Goal: Task Accomplishment & Management: Use online tool/utility

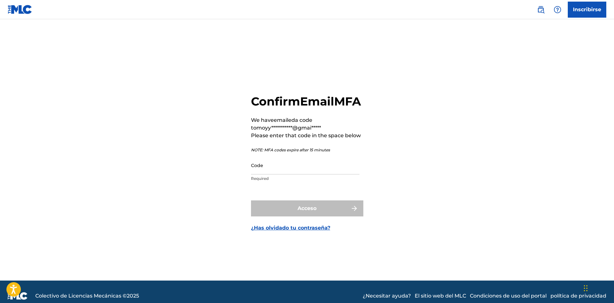
click at [276, 175] on input "Code" at bounding box center [305, 165] width 108 height 18
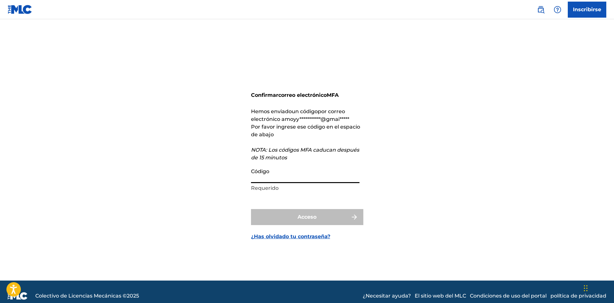
paste input "888256"
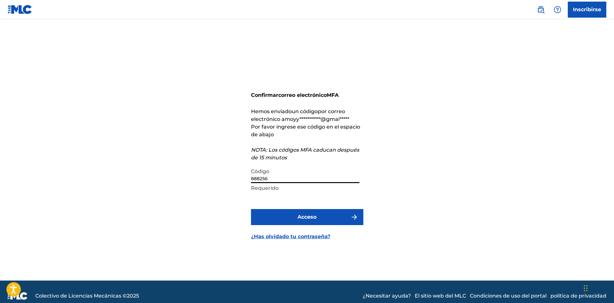
type input "888256"
click at [251, 209] on button "Acceso" at bounding box center [307, 217] width 112 height 16
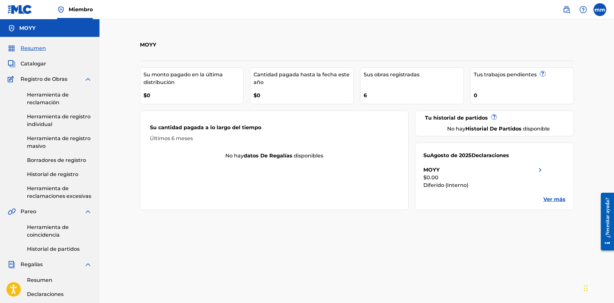
click at [42, 61] on font "Catalogar" at bounding box center [34, 64] width 26 height 6
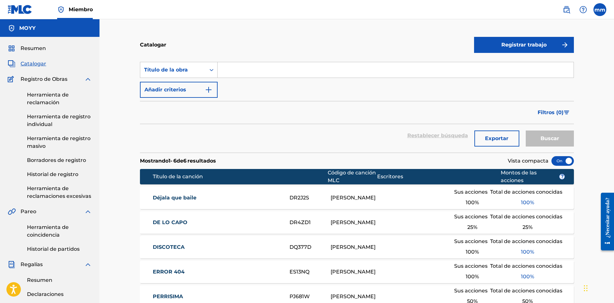
click at [52, 102] on font "Herramienta de reclamación" at bounding box center [48, 99] width 42 height 14
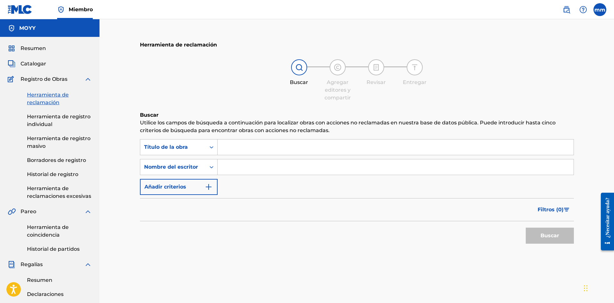
click at [259, 143] on input "Formulario de búsqueda" at bounding box center [396, 147] width 356 height 15
type input "vernos denuevo"
click at [526, 228] on button "Buscar" at bounding box center [550, 236] width 48 height 16
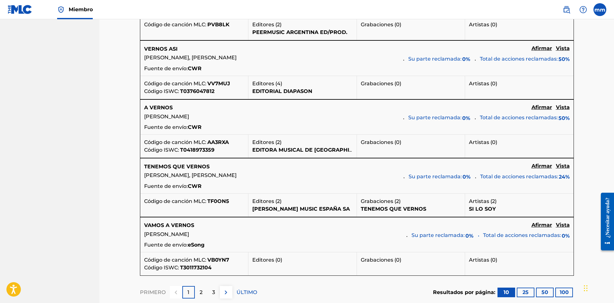
scroll to position [610, 0]
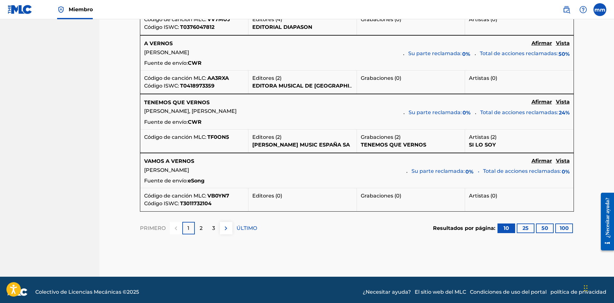
click at [201, 231] on font "2" at bounding box center [201, 228] width 3 height 6
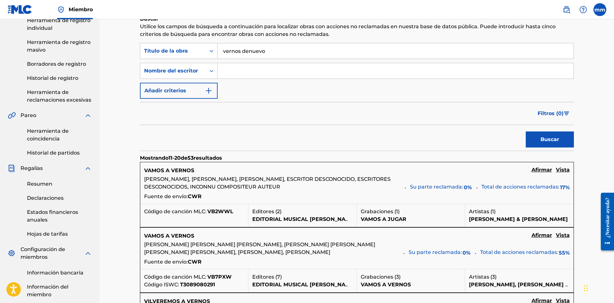
scroll to position [0, 0]
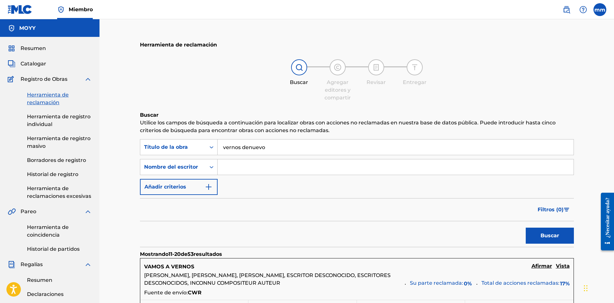
click at [248, 164] on input "Formulario de búsqueda" at bounding box center [396, 167] width 356 height 15
type input "[PERSON_NAME]"
click at [526, 228] on button "Buscar" at bounding box center [550, 236] width 48 height 16
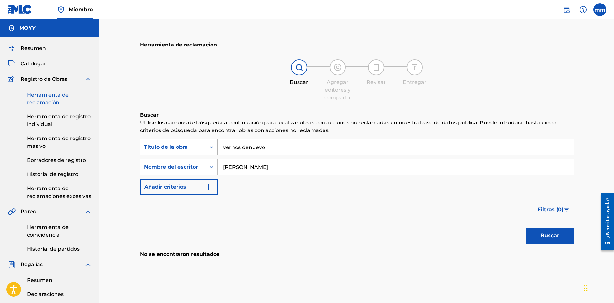
drag, startPoint x: 266, startPoint y: 150, endPoint x: 189, endPoint y: 150, distance: 77.0
click at [189, 150] on div "Búsqueda con criterios 25343575-825f-498a-a276-59683b42b4ce Título de la obra v…" at bounding box center [357, 147] width 434 height 16
click at [526, 228] on button "Buscar" at bounding box center [550, 236] width 48 height 16
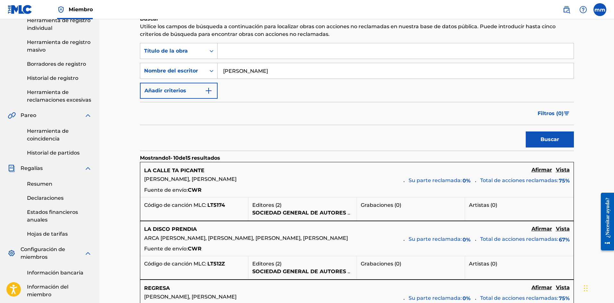
scroll to position [128, 0]
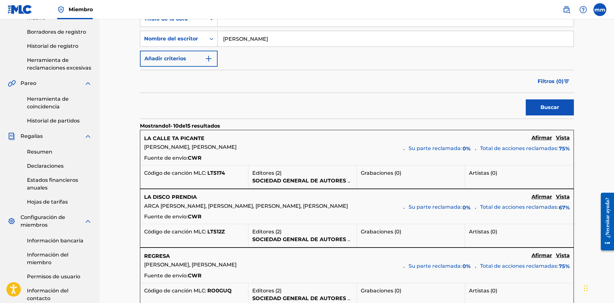
click at [539, 137] on font "Afirmar" at bounding box center [542, 138] width 21 height 6
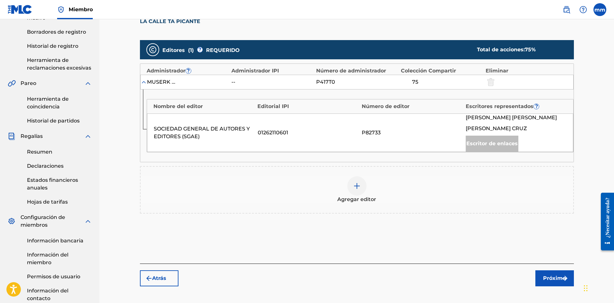
click at [558, 278] on font "Próximo" at bounding box center [554, 278] width 23 height 6
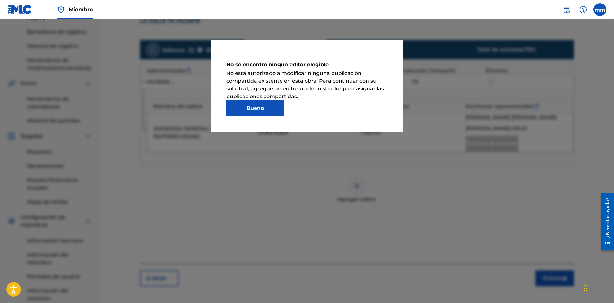
click at [268, 112] on button "Bueno" at bounding box center [255, 108] width 58 height 16
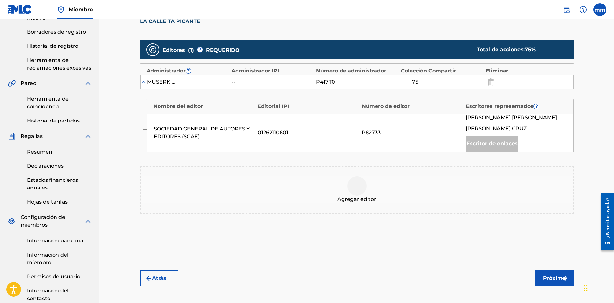
scroll to position [96, 0]
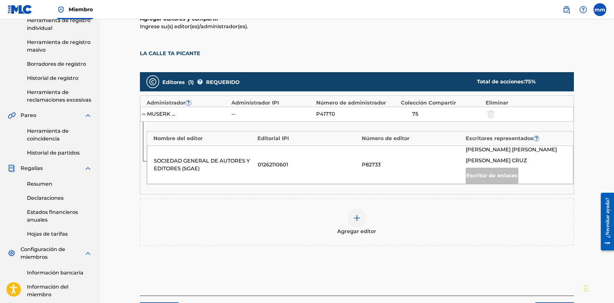
click at [504, 154] on div "[PERSON_NAME] [PERSON_NAME] [PERSON_NAME] Escritor de enlaces" at bounding box center [516, 165] width 101 height 38
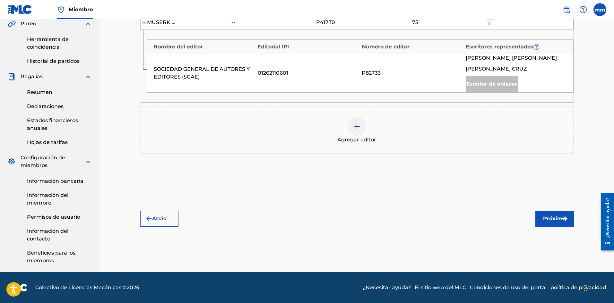
scroll to position [92, 0]
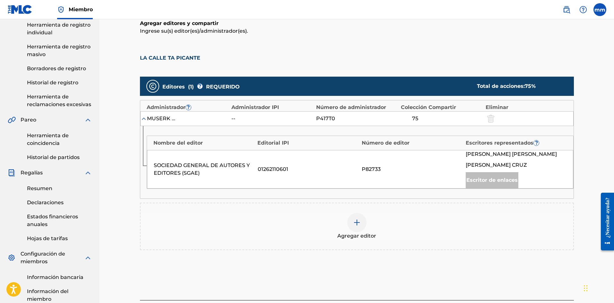
click at [148, 119] on div "MUSERK SGAE" at bounding box center [161, 119] width 29 height 8
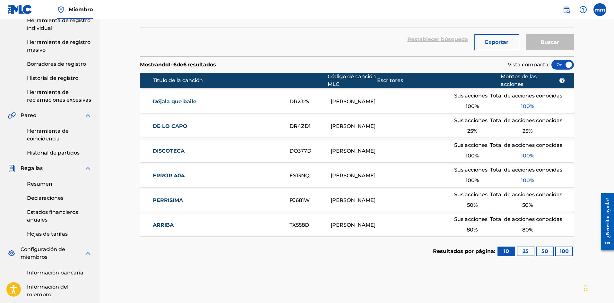
scroll to position [128, 0]
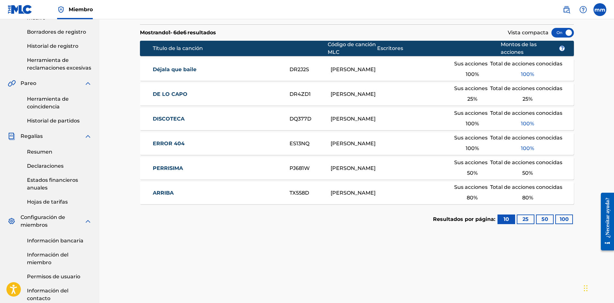
click at [526, 219] on font "25" at bounding box center [526, 219] width 6 height 6
click at [539, 219] on button "50" at bounding box center [545, 220] width 18 height 10
click at [56, 62] on font "Herramienta de reclamaciones excesivas" at bounding box center [59, 64] width 64 height 14
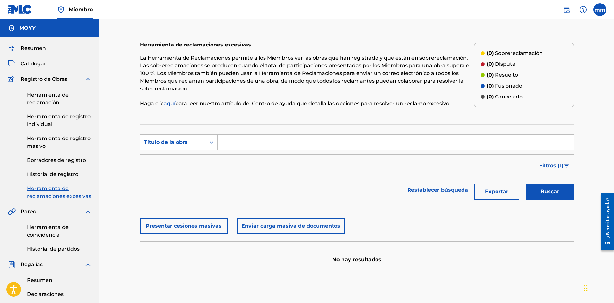
click at [272, 142] on input "Formulario de búsqueda" at bounding box center [396, 142] width 356 height 15
click at [210, 144] on icon "Formulario de búsqueda" at bounding box center [211, 142] width 6 height 6
click at [262, 162] on div "Filtros ( 1 )" at bounding box center [357, 165] width 434 height 23
click at [178, 143] on font "Título de la obra" at bounding box center [166, 142] width 44 height 6
click at [245, 136] on input "Formulario de búsqueda" at bounding box center [396, 142] width 356 height 15
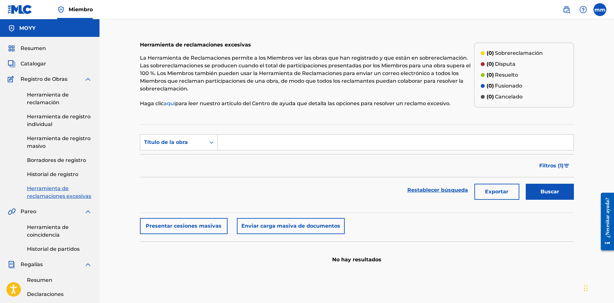
type input "v"
type input "Vernos De Nuevo"
click at [526, 184] on button "Buscar" at bounding box center [550, 192] width 48 height 16
click at [50, 175] on font "Historial de registro" at bounding box center [52, 174] width 51 height 6
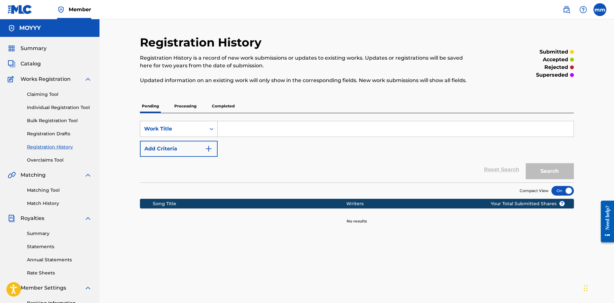
click at [206, 129] on div "Search Form" at bounding box center [212, 129] width 12 height 12
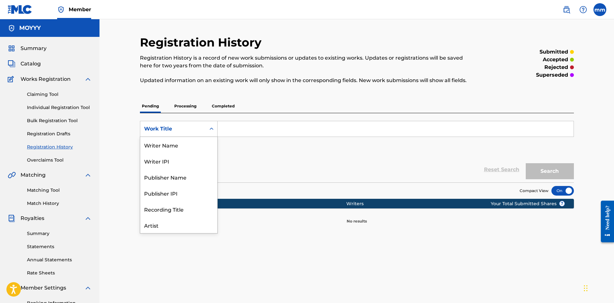
scroll to position [32, 0]
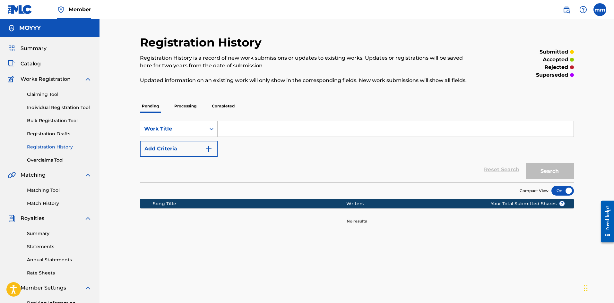
click at [282, 159] on div "Reset Search Search" at bounding box center [357, 170] width 434 height 26
click at [271, 133] on input "Search Form" at bounding box center [396, 128] width 356 height 15
type input "vernos denuevo"
click at [526, 163] on button "Search" at bounding box center [550, 171] width 48 height 16
click at [58, 134] on link "Registration Drafts" at bounding box center [59, 134] width 65 height 7
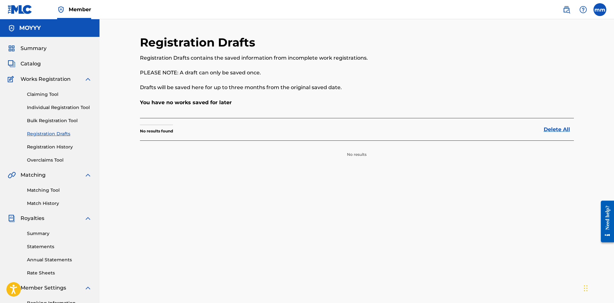
click at [57, 115] on div "Claiming Tool Individual Registration Tool Bulk Registration Tool Registration …" at bounding box center [50, 123] width 84 height 81
click at [60, 119] on link "Bulk Registration Tool" at bounding box center [59, 120] width 65 height 7
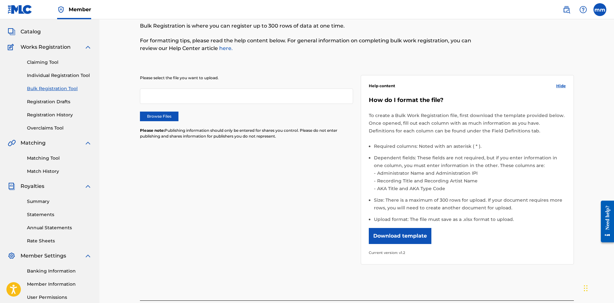
scroll to position [64, 0]
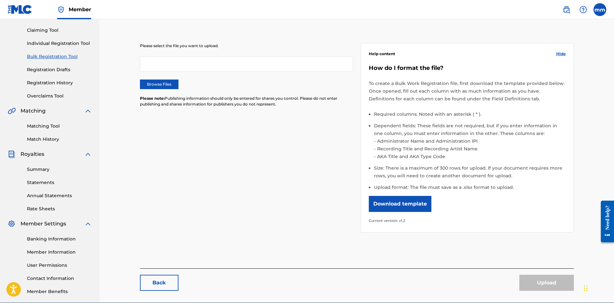
click at [44, 181] on link "Statements" at bounding box center [59, 182] width 65 height 7
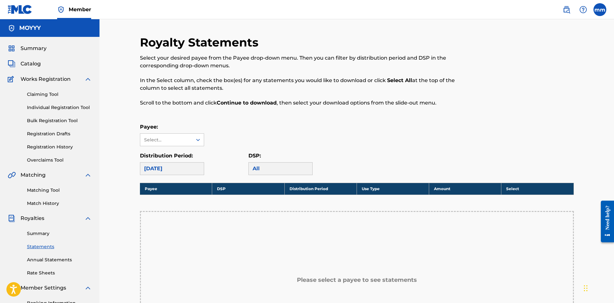
scroll to position [64, 0]
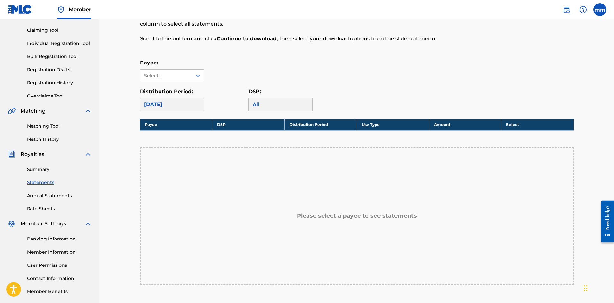
click at [185, 104] on div "[DATE]" at bounding box center [172, 104] width 64 height 13
click at [196, 79] on div at bounding box center [198, 76] width 12 height 12
click at [198, 78] on icon at bounding box center [198, 76] width 6 height 6
click at [194, 78] on div at bounding box center [198, 76] width 12 height 12
click at [169, 93] on div "MOYYY" at bounding box center [172, 90] width 64 height 16
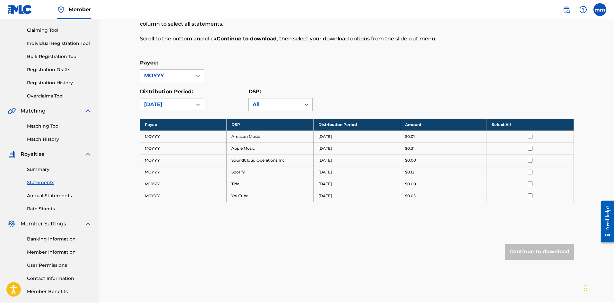
click at [192, 105] on div at bounding box center [198, 105] width 12 height 12
drag, startPoint x: 179, startPoint y: 133, endPoint x: 175, endPoint y: 151, distance: 18.0
click at [175, 151] on div "[DATE] [DATE] [DATE] [DATE] [DATE] [DATE] [DATE] [DATE] [DATE] [DATE] [DATE] [D…" at bounding box center [172, 159] width 64 height 96
click at [181, 135] on div "[DATE]" at bounding box center [172, 135] width 64 height 16
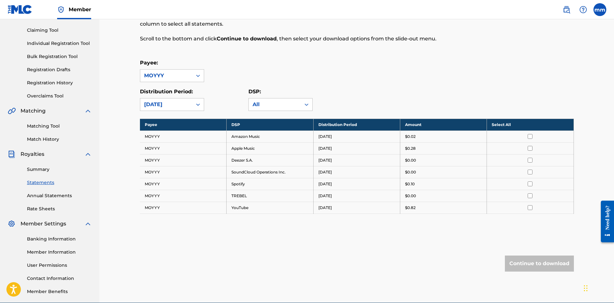
click at [534, 134] on td at bounding box center [530, 137] width 87 height 12
click at [530, 134] on input "checkbox" at bounding box center [530, 136] width 5 height 5
click at [531, 148] on input "checkbox" at bounding box center [530, 148] width 5 height 5
click at [529, 161] on input "checkbox" at bounding box center [530, 160] width 5 height 5
drag, startPoint x: 529, startPoint y: 161, endPoint x: 530, endPoint y: 172, distance: 10.9
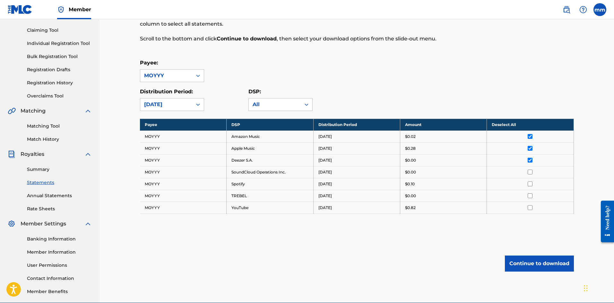
click at [530, 172] on input "checkbox" at bounding box center [530, 172] width 5 height 5
click at [531, 182] on input "checkbox" at bounding box center [530, 184] width 5 height 5
click at [532, 194] on input "checkbox" at bounding box center [530, 196] width 5 height 5
click at [531, 205] on td at bounding box center [530, 208] width 87 height 12
drag, startPoint x: 541, startPoint y: 262, endPoint x: 538, endPoint y: 209, distance: 52.4
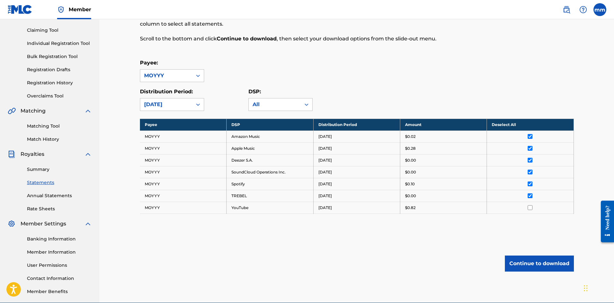
click at [538, 209] on div "Royalty Statements Select your desired payee from the Payee drop-down menu. The…" at bounding box center [357, 134] width 434 height 326
click at [529, 207] on input "checkbox" at bounding box center [530, 207] width 5 height 5
click at [533, 266] on button "Continue to download" at bounding box center [539, 264] width 69 height 16
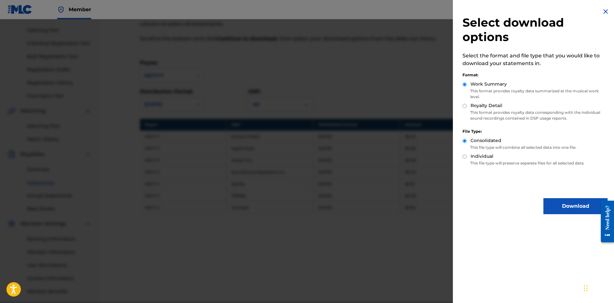
click at [602, 13] on img at bounding box center [606, 12] width 8 height 8
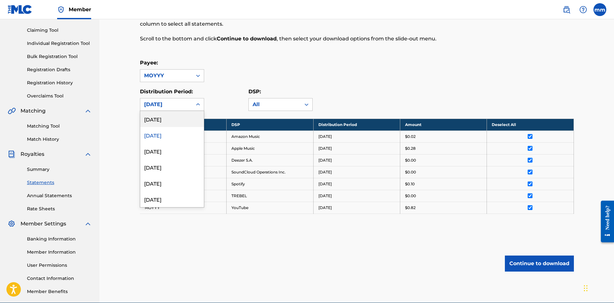
click at [186, 106] on div "[DATE]" at bounding box center [166, 105] width 44 height 8
click at [168, 146] on div "[DATE]" at bounding box center [172, 151] width 64 height 16
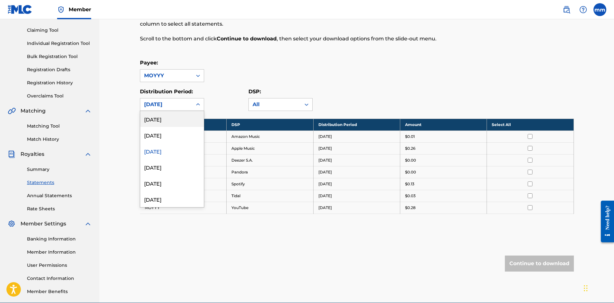
click at [185, 103] on div "[DATE]" at bounding box center [166, 105] width 44 height 8
click at [177, 181] on div "[DATE]" at bounding box center [172, 183] width 64 height 16
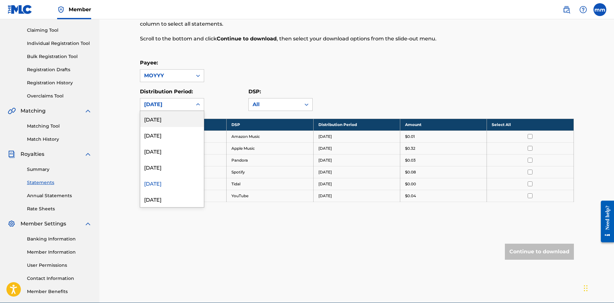
click at [184, 110] on div "[DATE]" at bounding box center [166, 105] width 52 height 12
click at [181, 117] on div "[DATE]" at bounding box center [172, 119] width 64 height 16
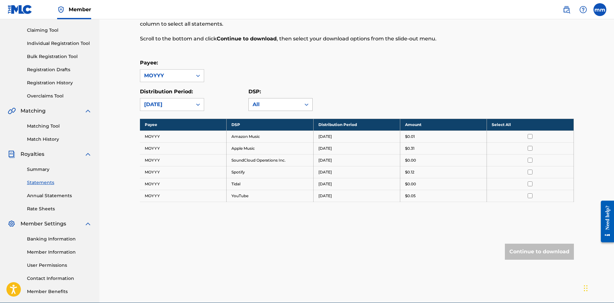
click at [296, 109] on div "All" at bounding box center [275, 105] width 52 height 12
click at [301, 104] on div at bounding box center [307, 105] width 12 height 12
click at [66, 197] on link "Annual Statements" at bounding box center [59, 196] width 65 height 7
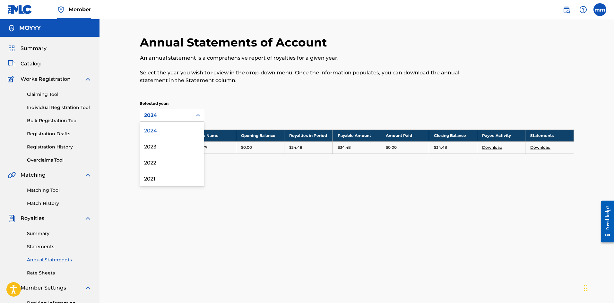
click at [186, 115] on div "2024" at bounding box center [166, 116] width 44 height 8
click at [162, 141] on div "2023" at bounding box center [172, 146] width 64 height 16
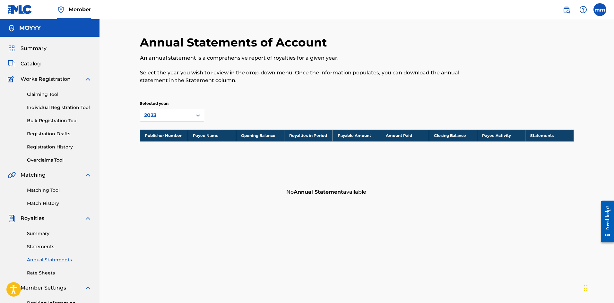
click at [180, 114] on div "2023" at bounding box center [166, 116] width 44 height 8
click at [173, 131] on div "2024" at bounding box center [172, 130] width 64 height 16
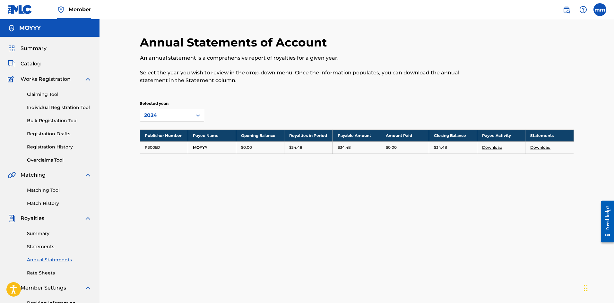
click at [56, 205] on link "Match History" at bounding box center [59, 203] width 65 height 7
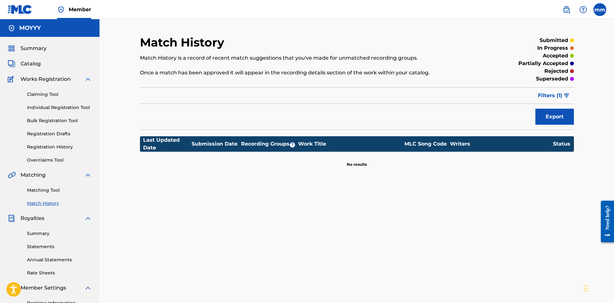
scroll to position [64, 0]
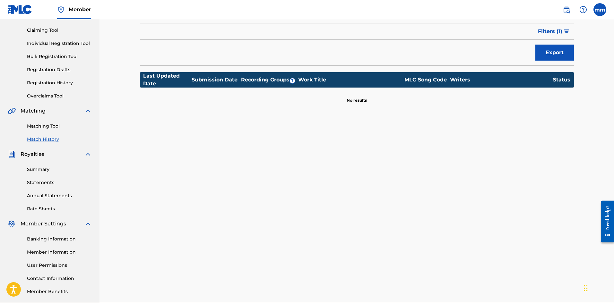
click at [46, 168] on link "Summary" at bounding box center [59, 169] width 65 height 7
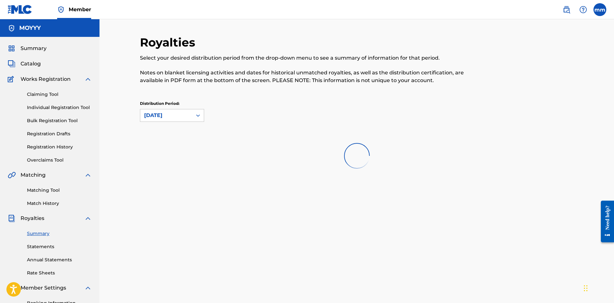
scroll to position [64, 0]
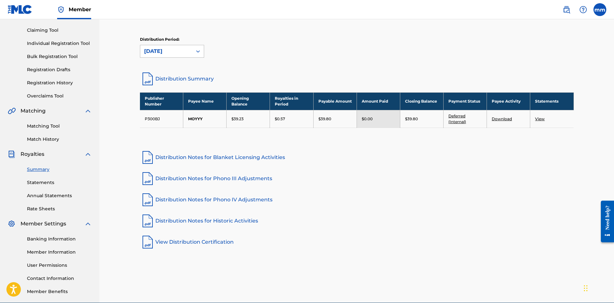
click at [187, 55] on div "[DATE]" at bounding box center [166, 52] width 44 height 8
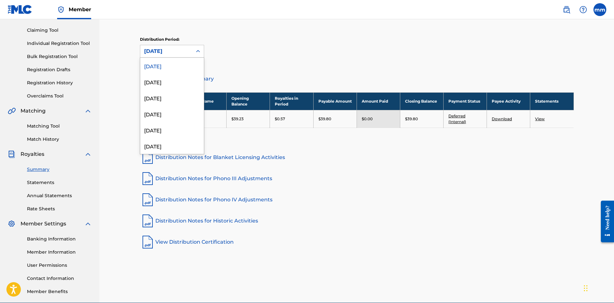
click at [262, 42] on div "Distribution Period: 53 results available. Use Up and Down to choose options, p…" at bounding box center [357, 47] width 434 height 21
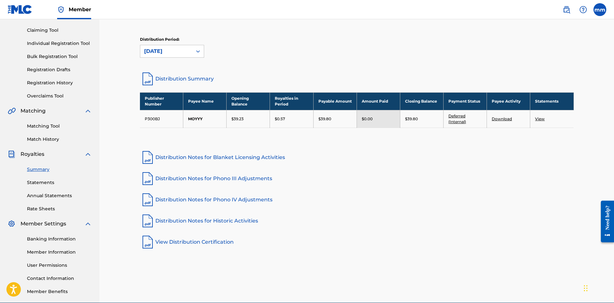
click at [39, 182] on link "Statements" at bounding box center [59, 182] width 65 height 7
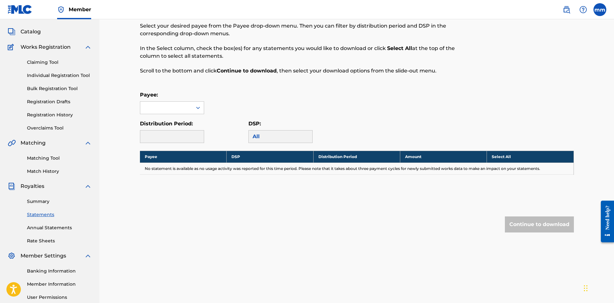
scroll to position [95, 0]
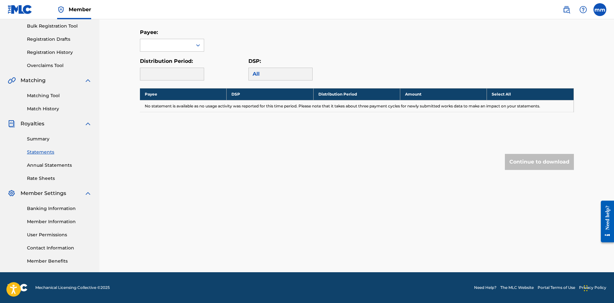
click at [53, 166] on link "Annual Statements" at bounding box center [59, 165] width 65 height 7
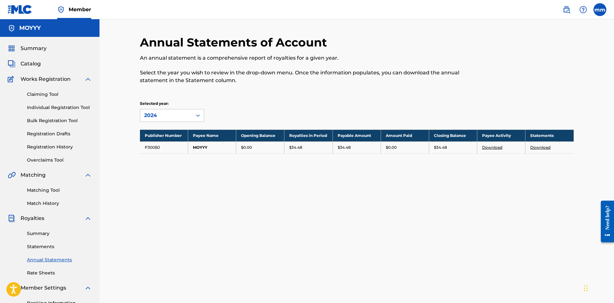
scroll to position [32, 0]
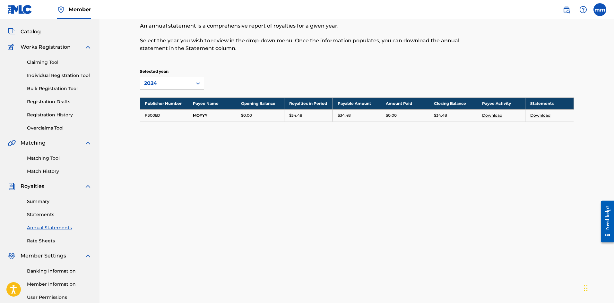
click at [42, 170] on link "Match History" at bounding box center [59, 171] width 65 height 7
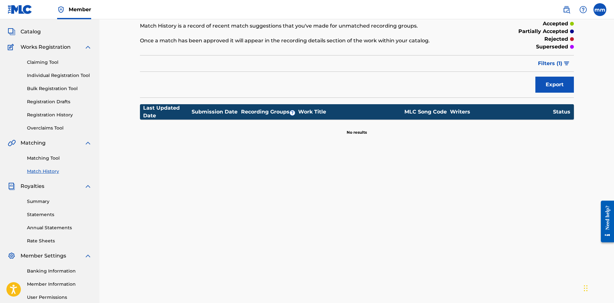
scroll to position [64, 0]
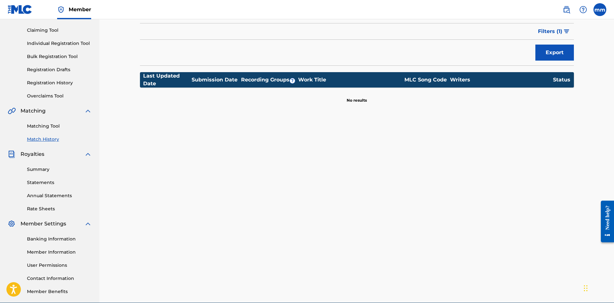
click at [42, 197] on link "Annual Statements" at bounding box center [59, 196] width 65 height 7
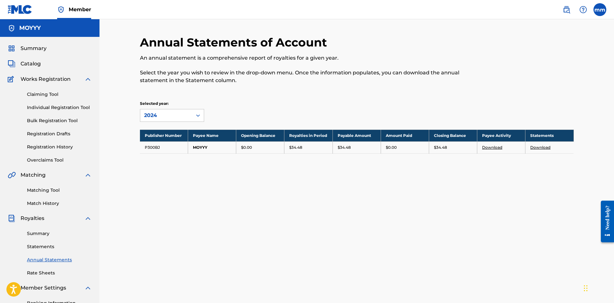
scroll to position [32, 0]
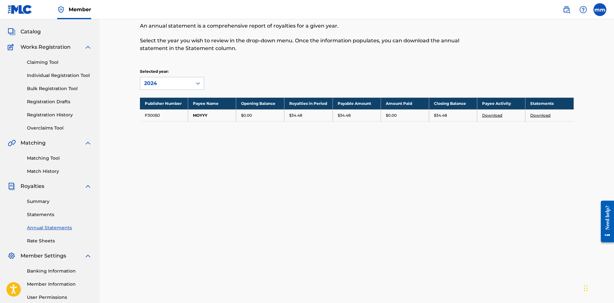
click at [49, 212] on link "Statements" at bounding box center [59, 215] width 65 height 7
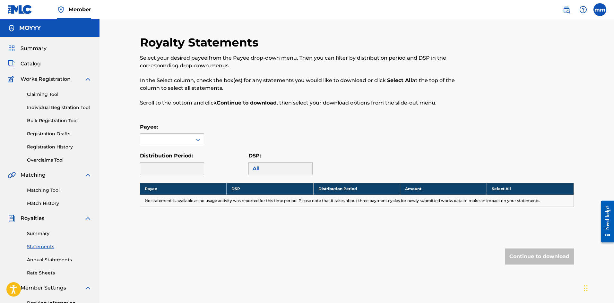
scroll to position [32, 0]
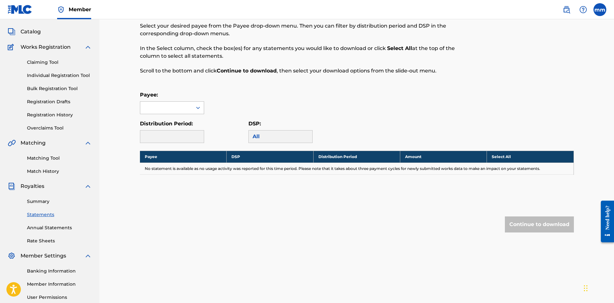
click at [194, 111] on div at bounding box center [198, 108] width 12 height 12
click at [181, 122] on div "MOYYY" at bounding box center [172, 122] width 64 height 16
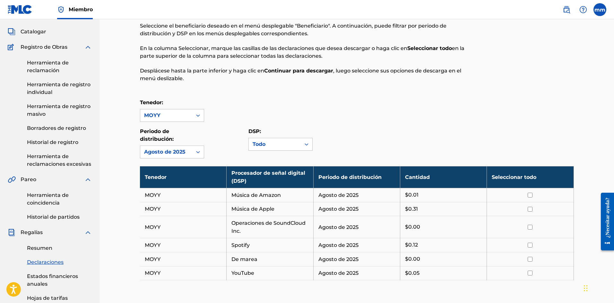
click at [78, 163] on font "Herramienta de reclamaciones excesivas" at bounding box center [59, 160] width 64 height 14
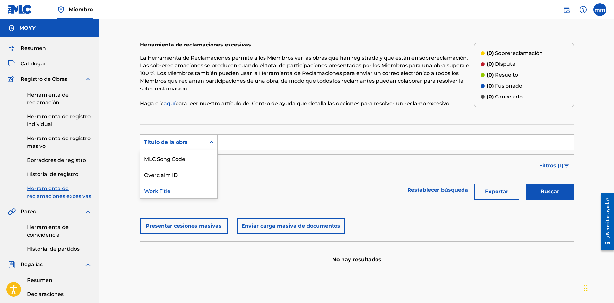
click at [208, 140] on icon "Formulario de búsqueda" at bounding box center [211, 142] width 6 height 6
click at [139, 210] on div "Herramienta de reclamaciones excesivas La Herramienta de Reclamaciones permite …" at bounding box center [356, 247] width 449 height 425
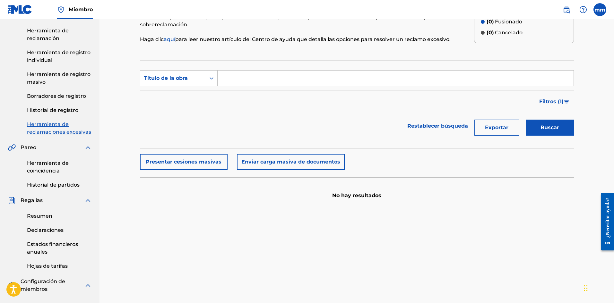
click at [57, 169] on font "Herramienta de coincidencia" at bounding box center [48, 167] width 42 height 14
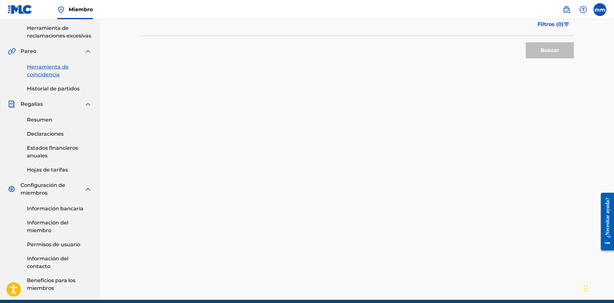
scroll to position [188, 0]
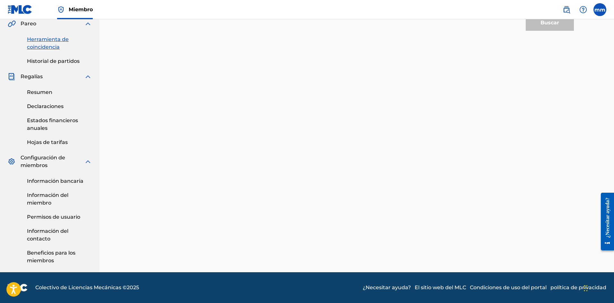
click at [66, 119] on font "Estados financieros anuales" at bounding box center [52, 124] width 51 height 14
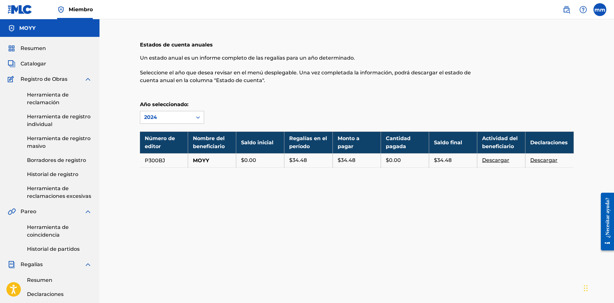
click at [58, 174] on font "Historial de registro" at bounding box center [52, 174] width 51 height 6
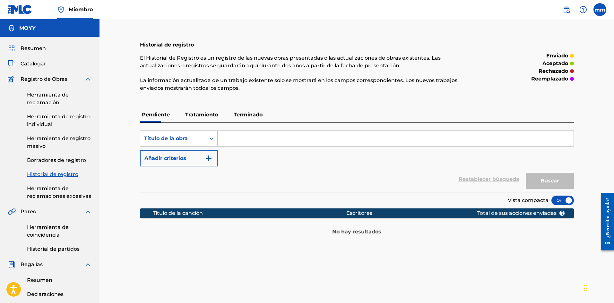
click at [57, 191] on font "Herramienta de reclamaciones excesivas" at bounding box center [59, 193] width 64 height 14
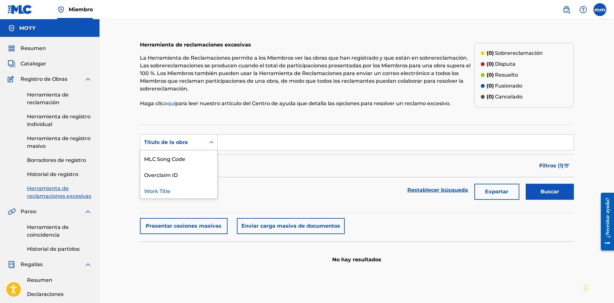
click at [174, 142] on font "Título de la obra" at bounding box center [166, 142] width 44 height 6
click at [29, 64] on font "Catalogar" at bounding box center [34, 64] width 26 height 6
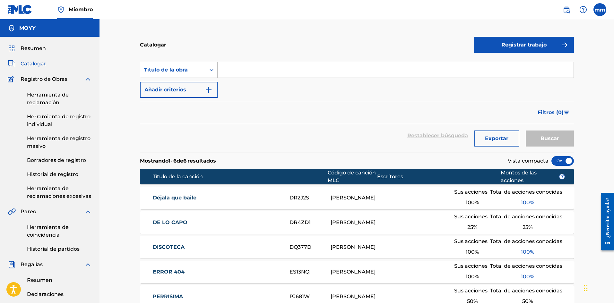
click at [41, 50] on font "Resumen" at bounding box center [33, 48] width 25 height 6
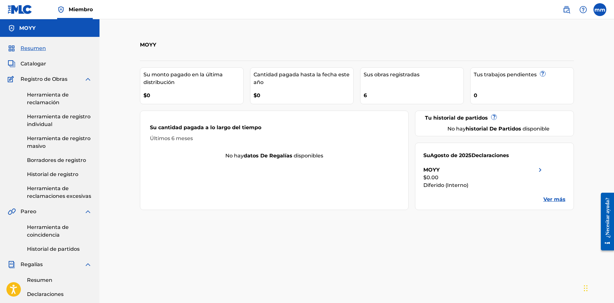
click at [530, 176] on div "$0.00" at bounding box center [483, 178] width 121 height 8
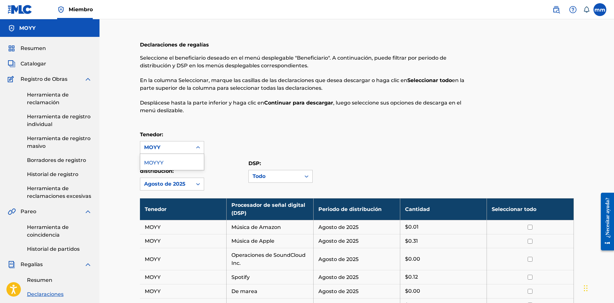
click at [192, 146] on div at bounding box center [198, 148] width 12 height 12
click at [190, 179] on div "Agosto de 2025" at bounding box center [166, 184] width 52 height 12
click at [281, 178] on div "Todo" at bounding box center [275, 177] width 44 height 8
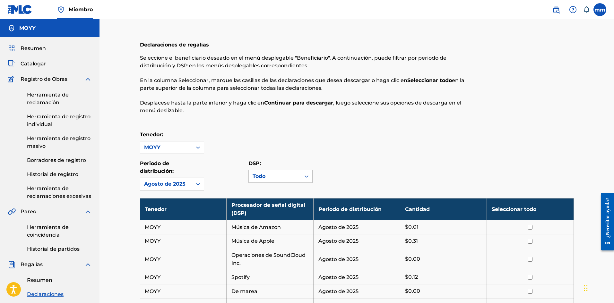
click at [281, 178] on div "Todo" at bounding box center [275, 177] width 44 height 8
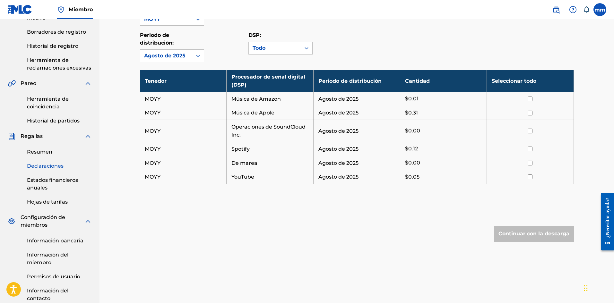
click at [64, 181] on font "Estados financieros anuales" at bounding box center [52, 184] width 51 height 14
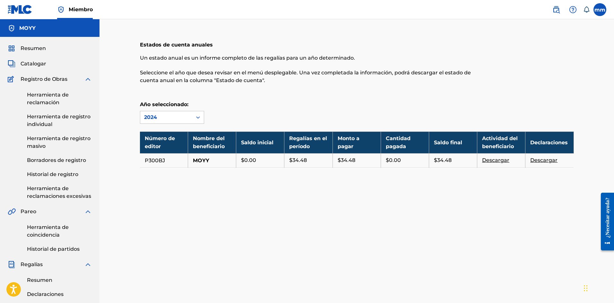
click at [553, 161] on font "Descargar" at bounding box center [543, 160] width 27 height 6
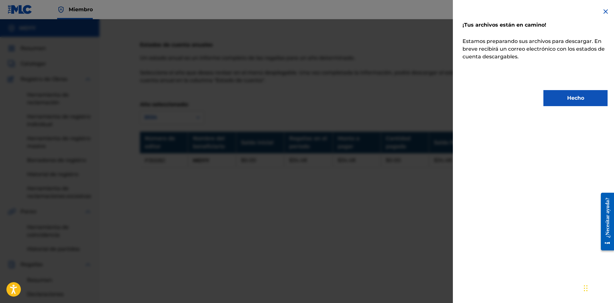
click at [563, 96] on button "Hecho" at bounding box center [575, 98] width 64 height 16
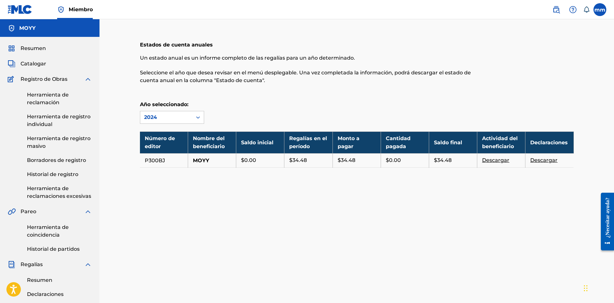
scroll to position [32, 0]
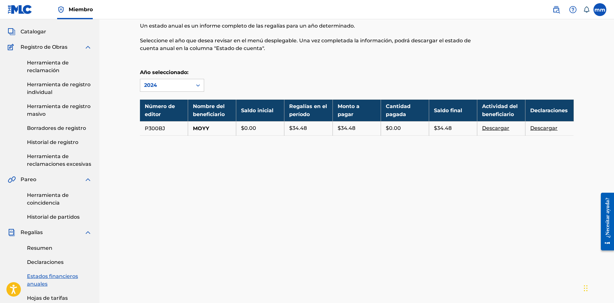
drag, startPoint x: 129, startPoint y: 174, endPoint x: 123, endPoint y: 181, distance: 9.5
drag, startPoint x: 123, startPoint y: 181, endPoint x: 134, endPoint y: 214, distance: 35.1
click at [140, 211] on div "Estados de cuenta anuales Un estado anual es un informe completo de las regalía…" at bounding box center [356, 215] width 449 height 425
click at [62, 219] on font "Historial de partidos" at bounding box center [53, 217] width 53 height 6
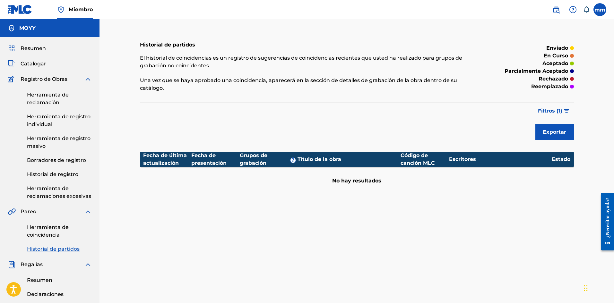
click at [35, 235] on font "Herramienta de coincidencia" at bounding box center [48, 231] width 42 height 14
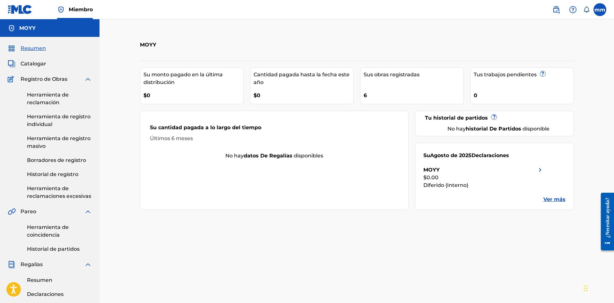
click at [71, 99] on link "Herramienta de reclamación" at bounding box center [59, 98] width 65 height 15
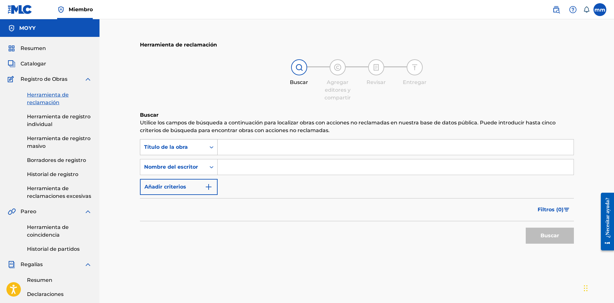
click at [211, 145] on icon "Formulario de búsqueda" at bounding box center [211, 147] width 6 height 6
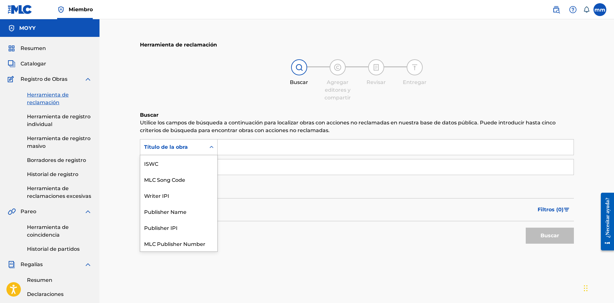
scroll to position [16, 0]
click at [207, 145] on div "Formulario de búsqueda" at bounding box center [212, 148] width 12 height 12
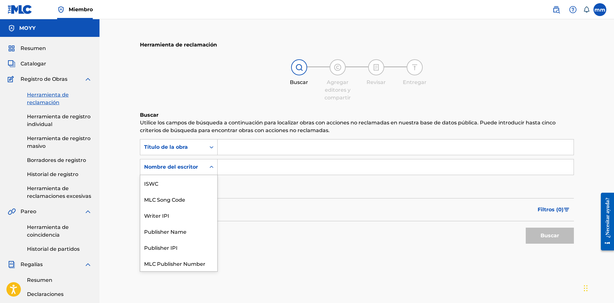
click at [207, 167] on div "Formulario de búsqueda" at bounding box center [212, 167] width 12 height 12
click at [207, 166] on div "Formulario de búsqueda" at bounding box center [212, 167] width 12 height 12
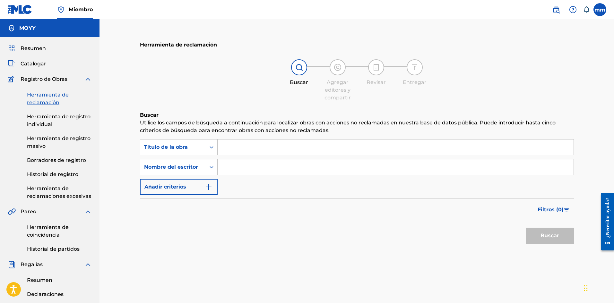
click at [250, 170] on input "Formulario de búsqueda" at bounding box center [396, 167] width 356 height 15
type input "[PERSON_NAME]"
click at [526, 228] on button "Buscar" at bounding box center [550, 236] width 48 height 16
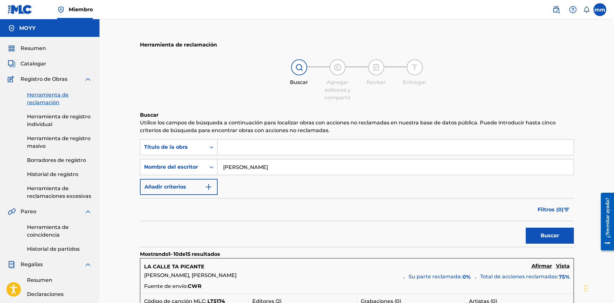
scroll to position [96, 0]
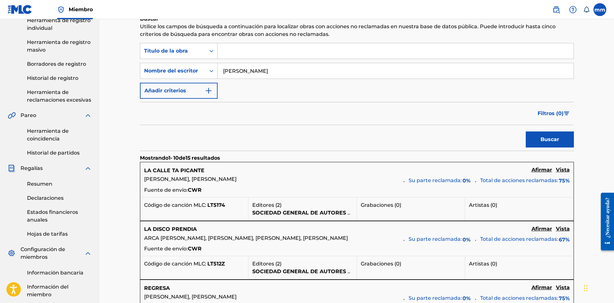
click at [543, 170] on font "Afirmar" at bounding box center [542, 170] width 21 height 6
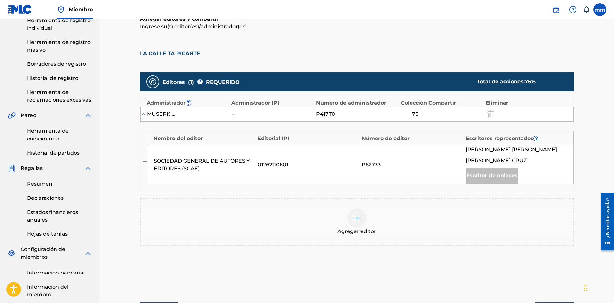
click at [326, 113] on div "P417T0" at bounding box center [330, 114] width 29 height 8
click at [328, 110] on div "MUSERK SGAE -- P417T0 75" at bounding box center [356, 114] width 433 height 15
click at [247, 166] on div "SOCIEDAD GENERAL DE AUTORES Y EDITORES (SGAE)" at bounding box center [204, 164] width 101 height 15
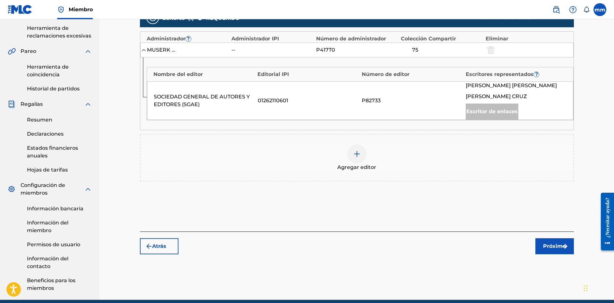
click at [545, 241] on button "Próximo" at bounding box center [554, 247] width 39 height 16
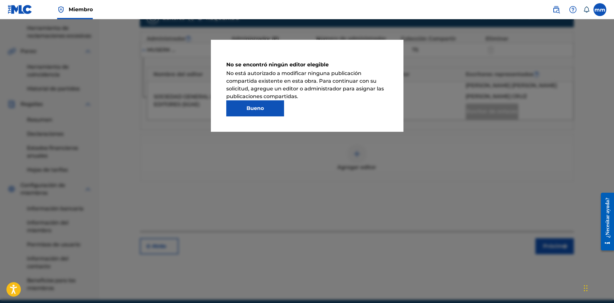
click at [259, 112] on button "Bueno" at bounding box center [255, 108] width 58 height 16
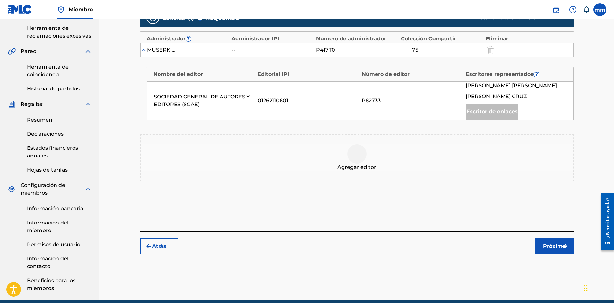
click at [359, 158] on div at bounding box center [356, 153] width 19 height 19
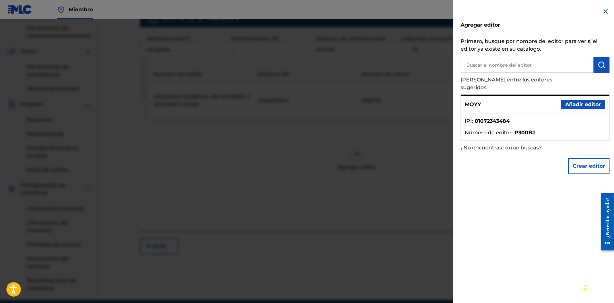
click at [579, 101] on font "Añadir editor" at bounding box center [583, 104] width 36 height 6
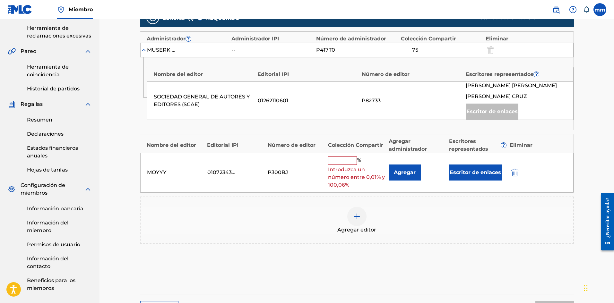
click at [346, 160] on input "text" at bounding box center [342, 161] width 29 height 8
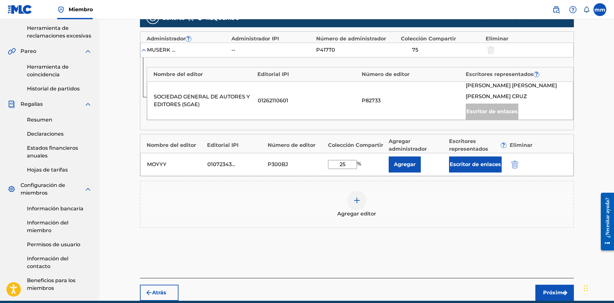
type input "25"
click at [412, 162] on font "Agregar" at bounding box center [405, 164] width 22 height 6
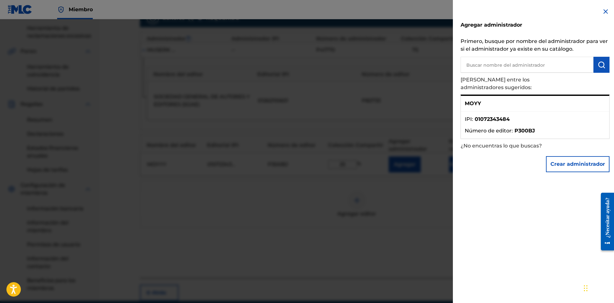
click at [558, 127] on li "Número de editor : P300BJ" at bounding box center [535, 131] width 141 height 8
click at [512, 112] on ul "IPI : 01072343484 Número de editor : P300BJ" at bounding box center [535, 125] width 148 height 27
click at [602, 14] on img at bounding box center [606, 12] width 8 height 8
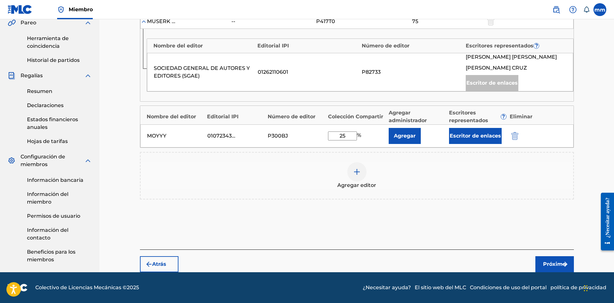
click at [556, 260] on button "Próximo" at bounding box center [554, 264] width 39 height 16
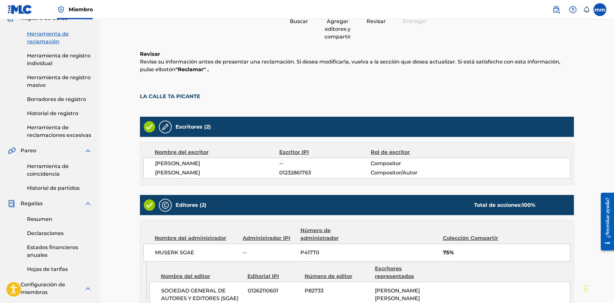
scroll to position [93, 0]
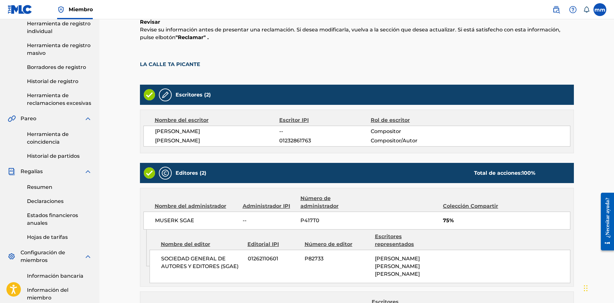
click at [283, 131] on font "--" at bounding box center [281, 131] width 4 height 6
click at [292, 120] on font "Escritor IPI" at bounding box center [294, 120] width 30 height 6
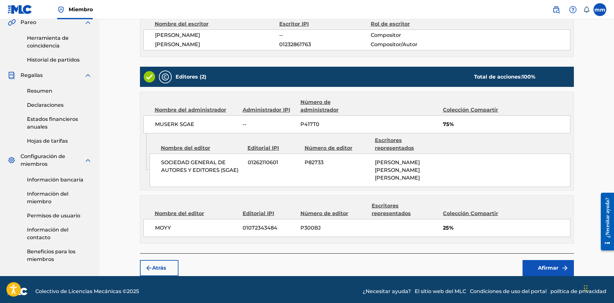
scroll to position [193, 0]
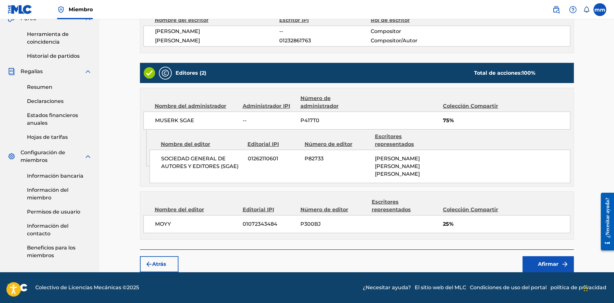
click at [165, 261] on font "Atrás" at bounding box center [159, 265] width 14 height 8
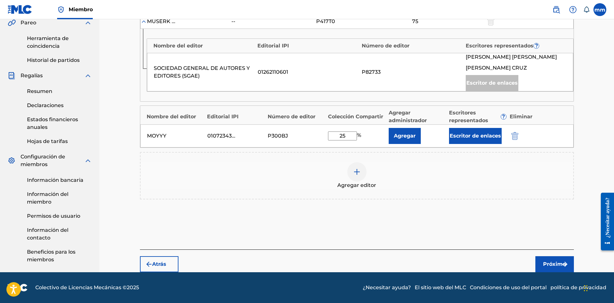
scroll to position [157, 0]
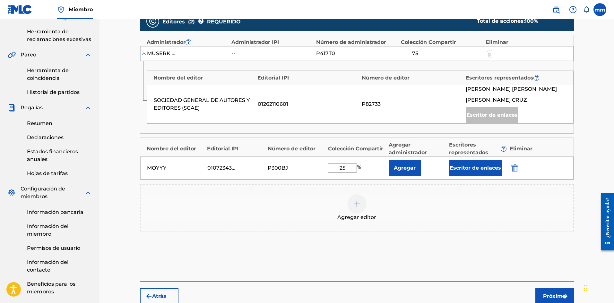
click at [408, 169] on font "Agregar" at bounding box center [405, 168] width 22 height 6
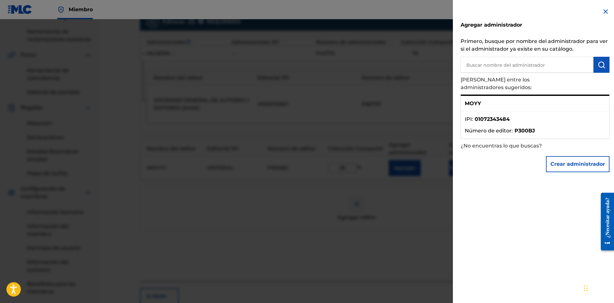
click at [403, 214] on div at bounding box center [307, 170] width 614 height 303
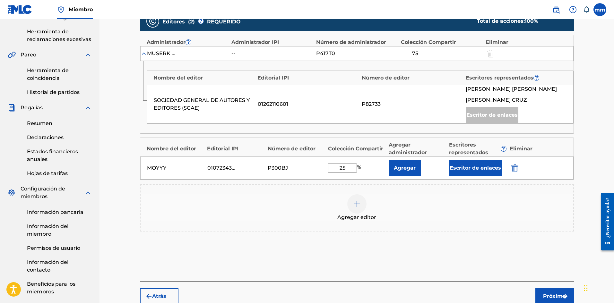
scroll to position [189, 0]
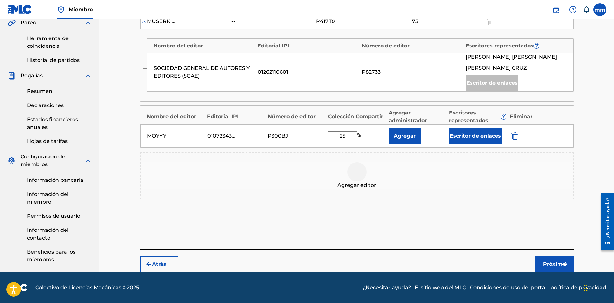
click at [554, 262] on font "Próximo" at bounding box center [554, 264] width 23 height 6
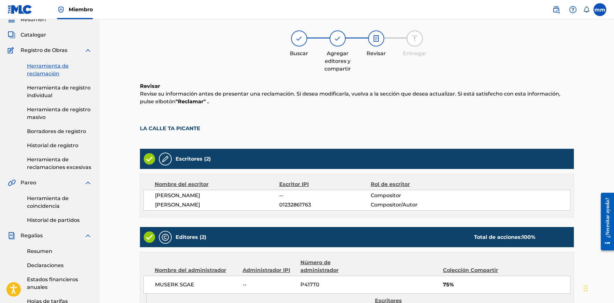
scroll to position [157, 0]
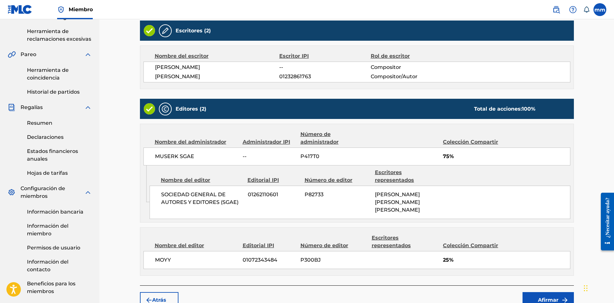
click at [554, 297] on font "Afirmar" at bounding box center [548, 300] width 21 height 6
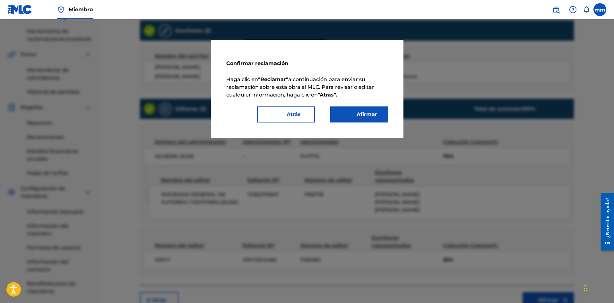
click at [365, 110] on button "Afirmar" at bounding box center [359, 115] width 58 height 16
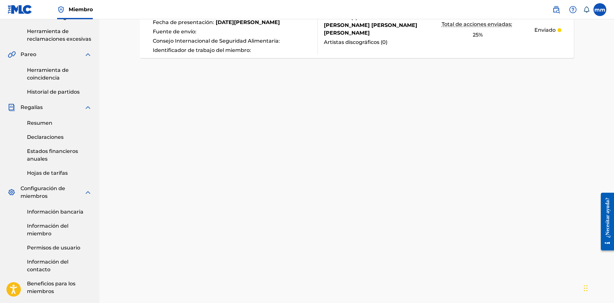
click at [318, 76] on div "Herramienta de reclamación Buscar Agregar editores y compartir Revisar Entregar…" at bounding box center [356, 90] width 449 height 425
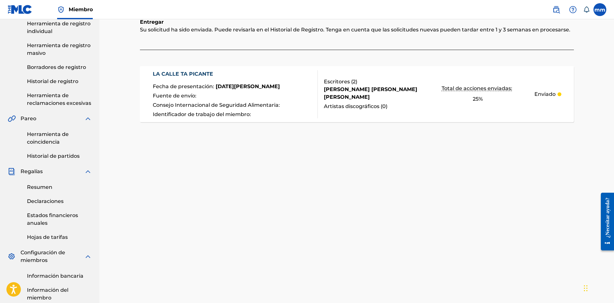
scroll to position [0, 0]
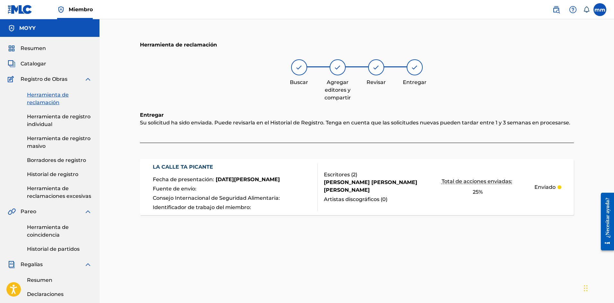
click at [47, 95] on font "Herramienta de reclamación" at bounding box center [48, 99] width 42 height 14
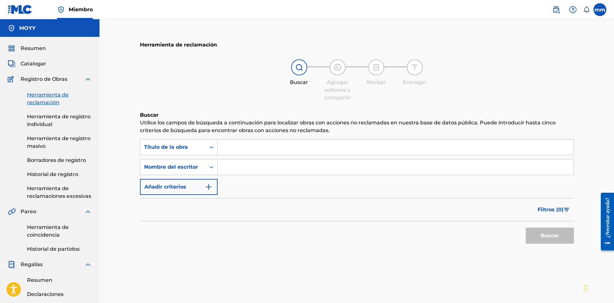
click at [236, 168] on input "Formulario de búsqueda" at bounding box center [396, 167] width 356 height 15
type input "[PERSON_NAME]"
click at [561, 244] on button "Buscar" at bounding box center [550, 236] width 48 height 16
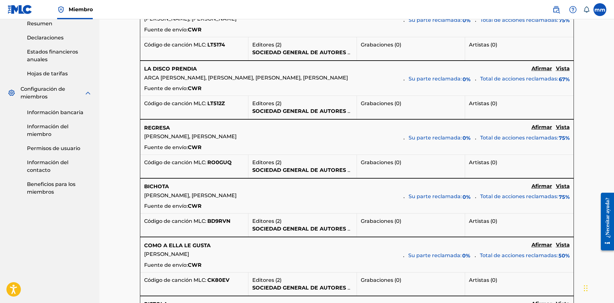
scroll to position [289, 0]
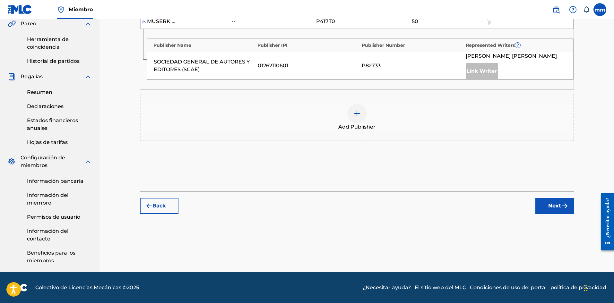
scroll to position [188, 0]
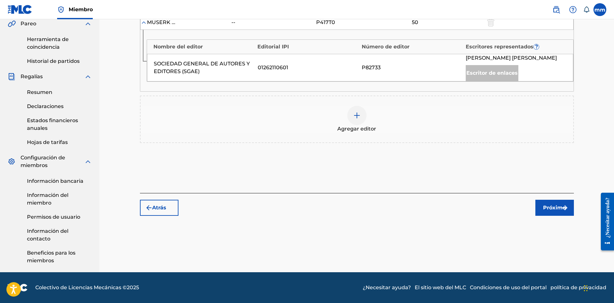
click at [354, 117] on img at bounding box center [357, 116] width 8 height 8
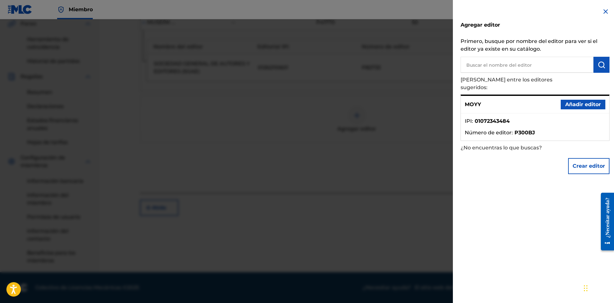
click at [496, 119] on li "IPI : 01072343484" at bounding box center [535, 123] width 141 height 12
click at [584, 163] on font "Crear editor" at bounding box center [589, 166] width 32 height 6
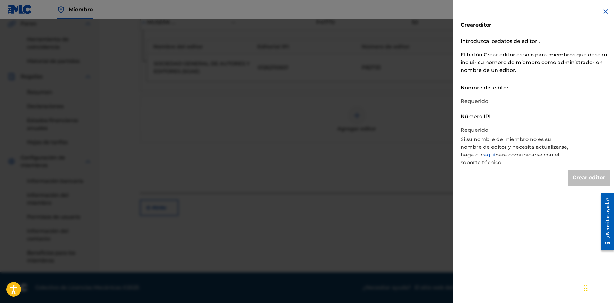
click at [584, 158] on div "Crear editor Introduzca los datos del editor . El botón Crear editor es solo pa…" at bounding box center [535, 97] width 164 height 194
click at [603, 8] on div "Crear editor Introduzca los datos del editor . El botón Crear editor es solo pa…" at bounding box center [535, 151] width 164 height 303
click at [603, 11] on img at bounding box center [606, 12] width 8 height 8
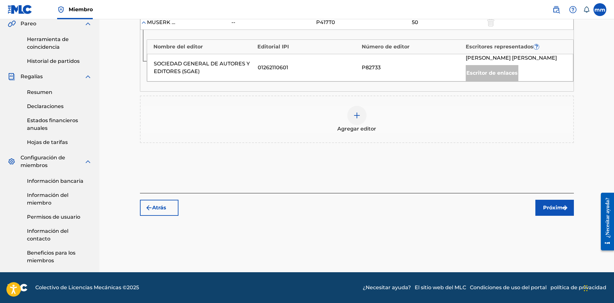
click at [360, 115] on img at bounding box center [357, 116] width 8 height 8
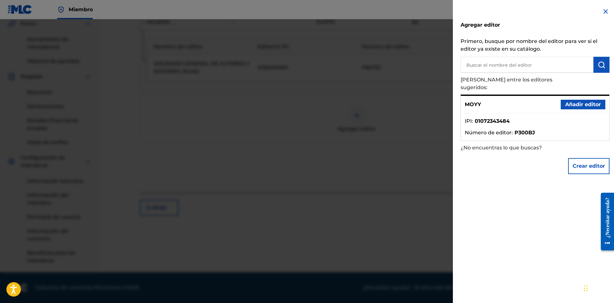
click at [584, 101] on font "Añadir editor" at bounding box center [583, 104] width 36 height 6
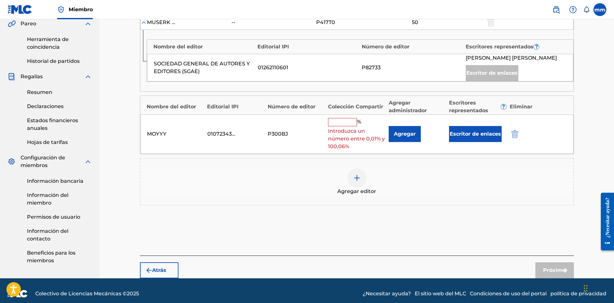
click at [347, 125] on input "text" at bounding box center [342, 122] width 29 height 8
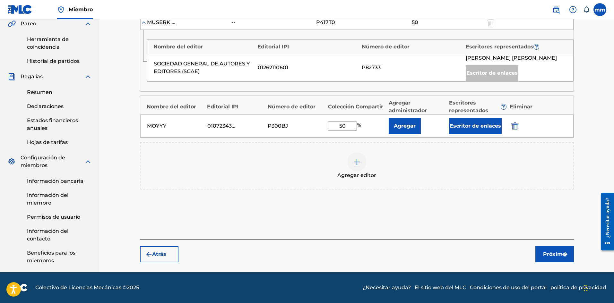
type input "50"
click at [559, 250] on button "Próximo" at bounding box center [554, 255] width 39 height 16
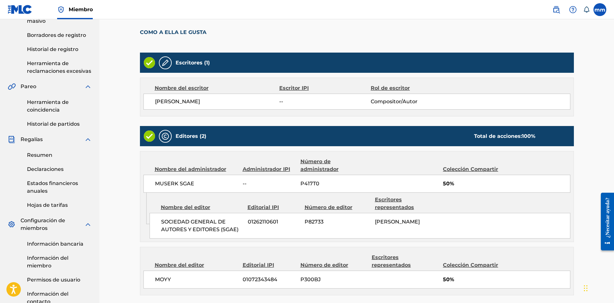
scroll to position [157, 0]
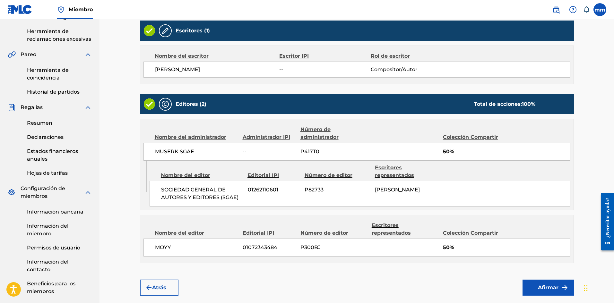
click at [550, 287] on font "Afirmar" at bounding box center [548, 288] width 21 height 6
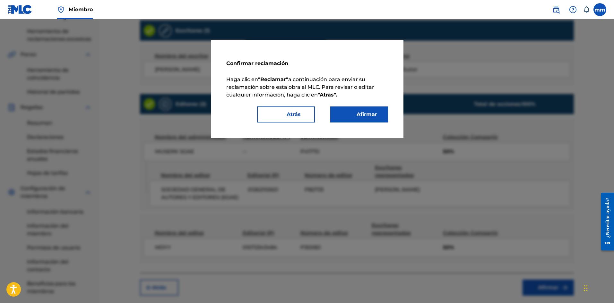
click at [370, 118] on button "Afirmar" at bounding box center [359, 115] width 58 height 16
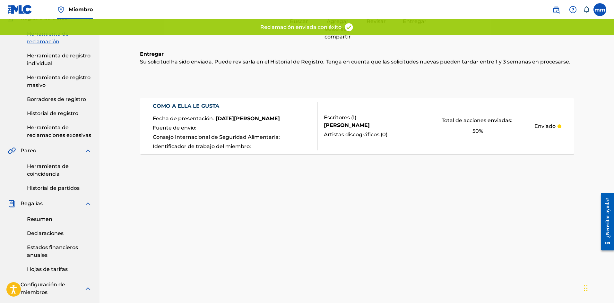
scroll to position [0, 0]
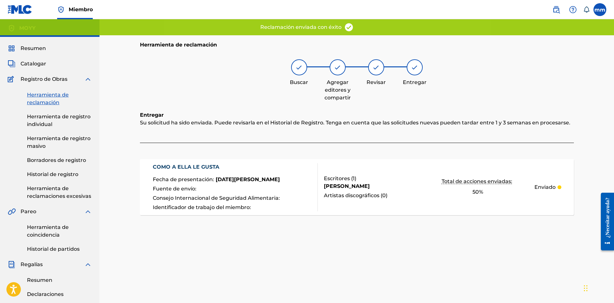
click at [48, 92] on font "Herramienta de reclamación" at bounding box center [48, 99] width 42 height 14
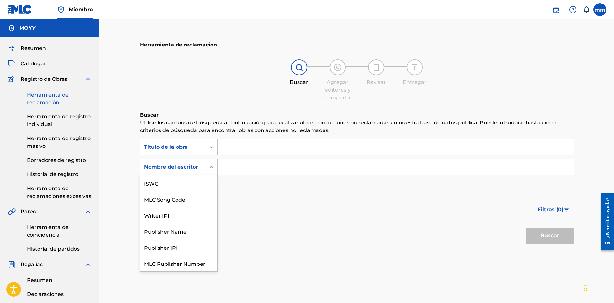
click at [197, 169] on font "Nombre del escritor" at bounding box center [171, 167] width 54 height 6
click at [197, 168] on font "Nombre del escritor" at bounding box center [171, 167] width 54 height 6
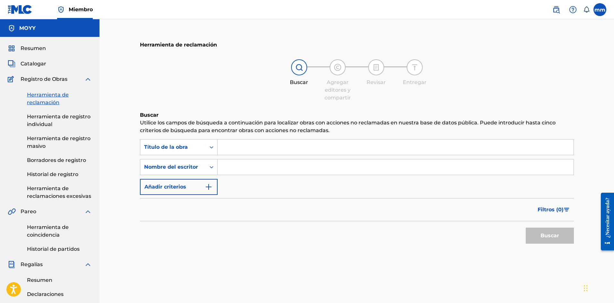
click at [250, 170] on input "Formulario de búsqueda" at bounding box center [396, 167] width 356 height 15
type input "[PERSON_NAME]"
click at [568, 229] on button "Buscar" at bounding box center [550, 236] width 48 height 16
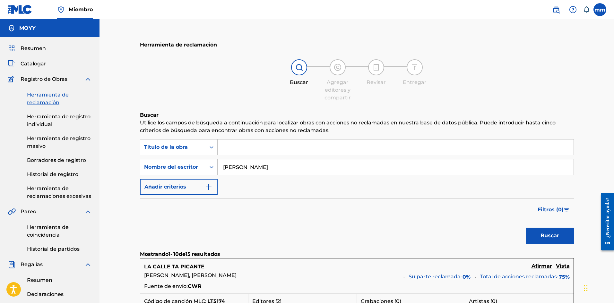
click at [273, 140] on input "Formulario de búsqueda" at bounding box center [396, 147] width 356 height 15
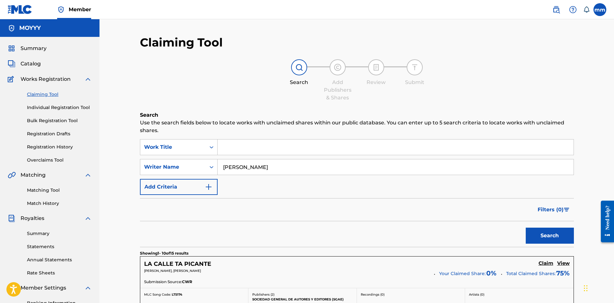
click at [251, 145] on input "Search Form" at bounding box center [396, 147] width 356 height 15
type input "esto es un party"
click at [526, 228] on button "Search" at bounding box center [550, 236] width 48 height 16
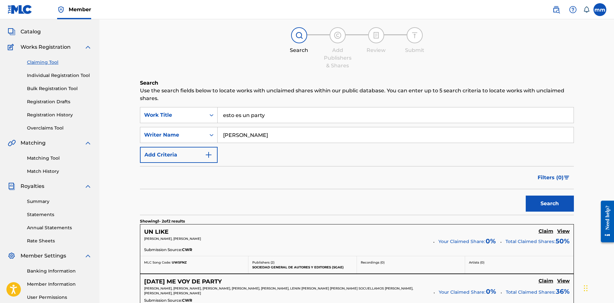
scroll to position [96, 0]
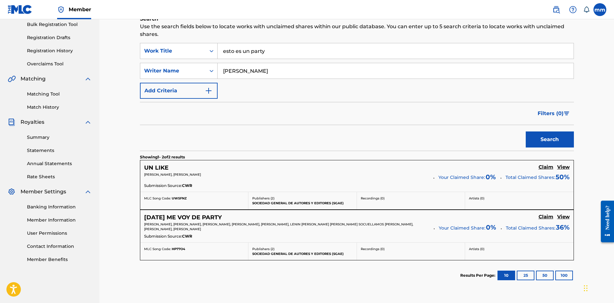
click at [546, 165] on h5 "Claim" at bounding box center [546, 167] width 15 height 6
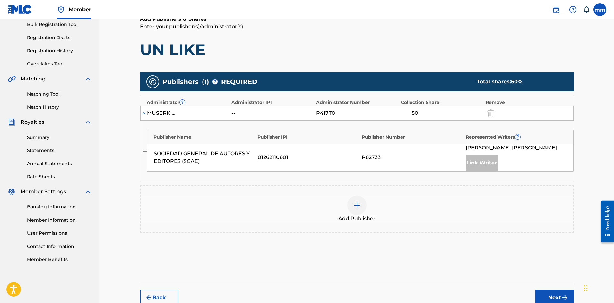
scroll to position [128, 0]
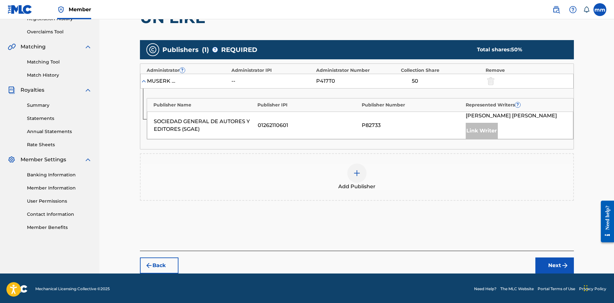
click at [362, 177] on div at bounding box center [356, 173] width 19 height 19
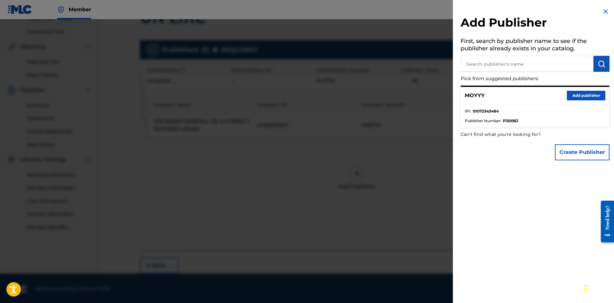
click at [510, 102] on div "MOYYY Add publisher" at bounding box center [535, 96] width 148 height 18
click at [577, 95] on button "Add publisher" at bounding box center [586, 96] width 39 height 10
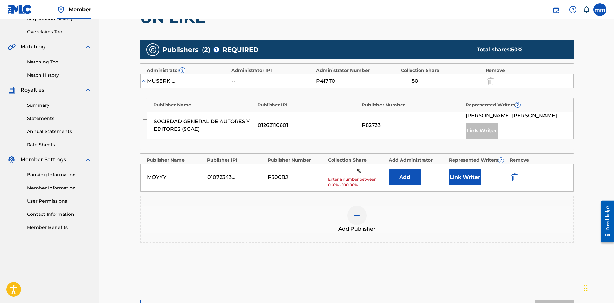
click at [350, 172] on input "text" at bounding box center [342, 171] width 29 height 8
type input "50"
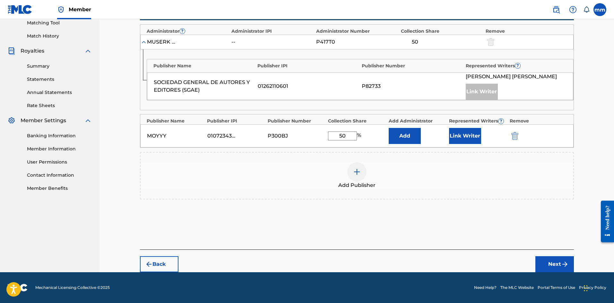
click at [540, 267] on button "Next" at bounding box center [554, 264] width 39 height 16
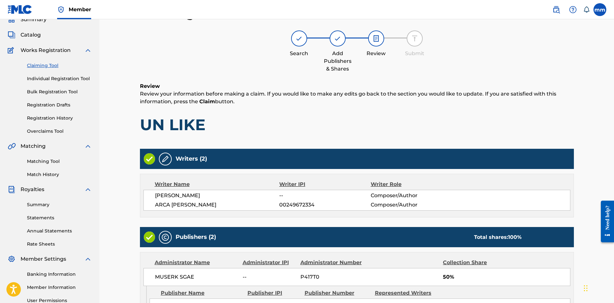
scroll to position [157, 0]
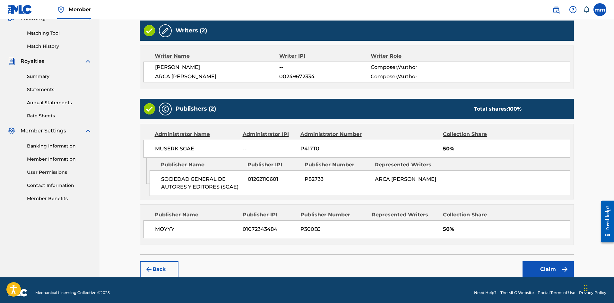
click at [540, 266] on button "Claim" at bounding box center [548, 270] width 51 height 16
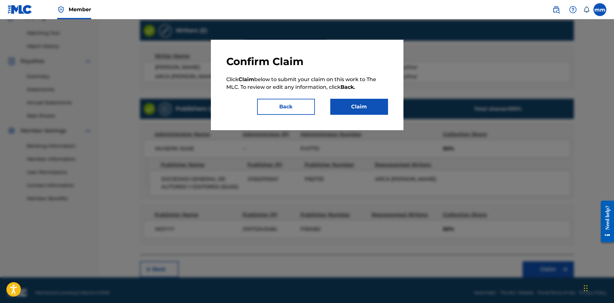
click at [369, 106] on button "Claim" at bounding box center [359, 107] width 58 height 16
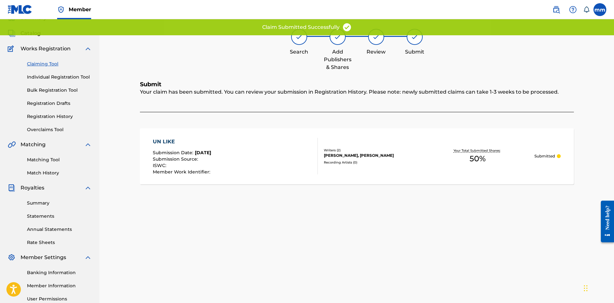
scroll to position [0, 0]
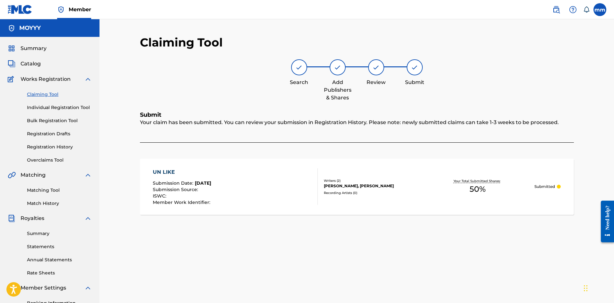
click at [43, 91] on link "Claiming Tool" at bounding box center [59, 94] width 65 height 7
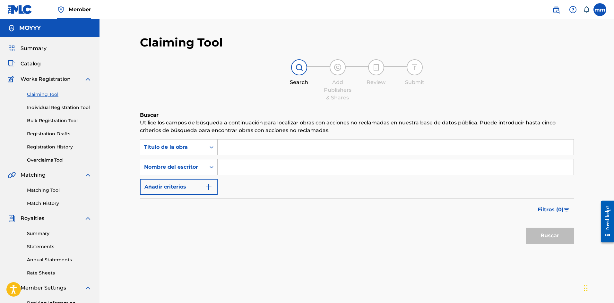
click at [238, 162] on input "Formulario de búsqueda" at bounding box center [396, 167] width 356 height 15
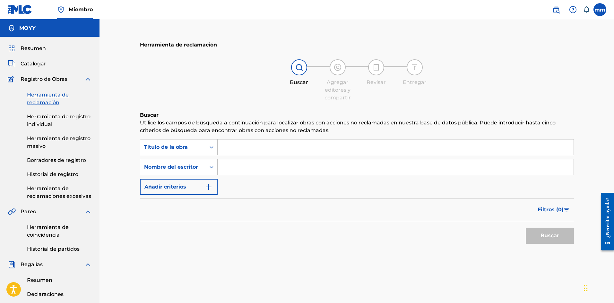
type input "[PERSON_NAME]"
click at [544, 236] on font "Buscar" at bounding box center [550, 236] width 19 height 6
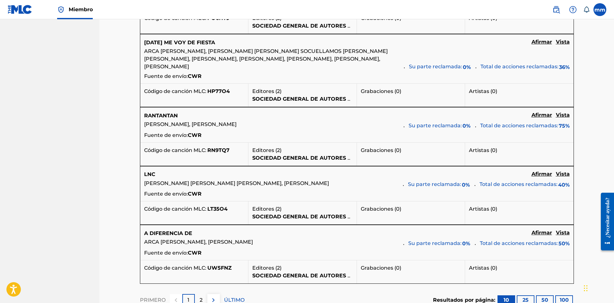
scroll to position [610, 0]
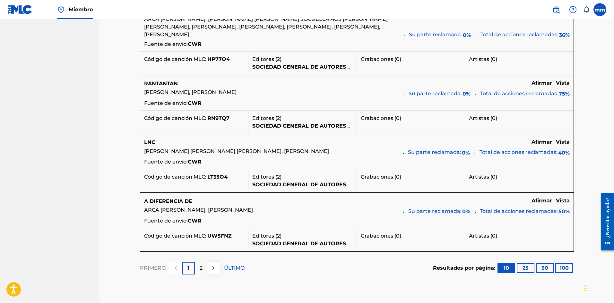
click at [210, 272] on img at bounding box center [214, 269] width 8 height 8
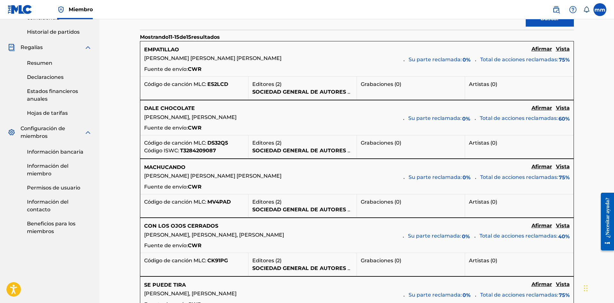
scroll to position [185, 0]
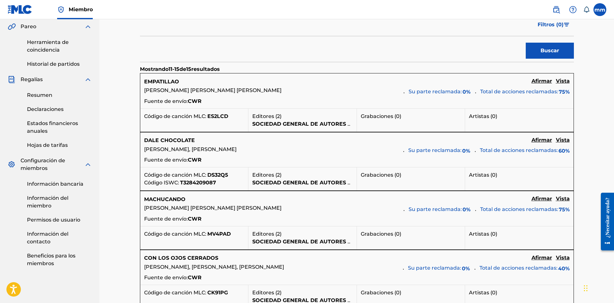
click at [543, 81] on font "Afirmar" at bounding box center [542, 81] width 21 height 6
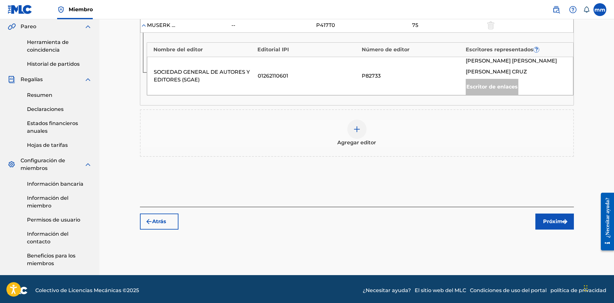
click at [359, 128] on img at bounding box center [357, 130] width 8 height 8
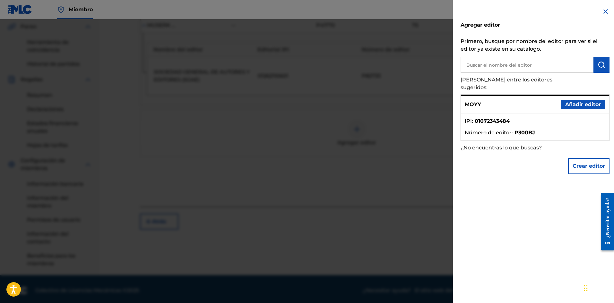
click at [507, 118] on font "01072343484" at bounding box center [492, 121] width 35 height 6
click at [566, 100] on button "Añadir editor" at bounding box center [583, 105] width 45 height 10
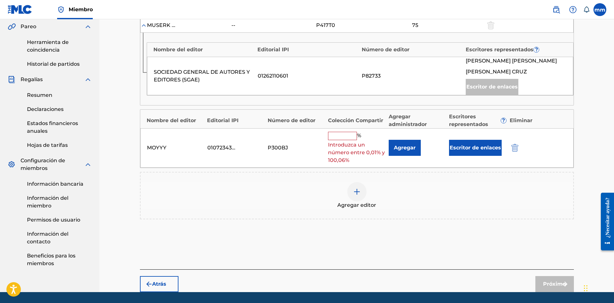
click at [342, 137] on input "text" at bounding box center [342, 136] width 29 height 8
type input "25"
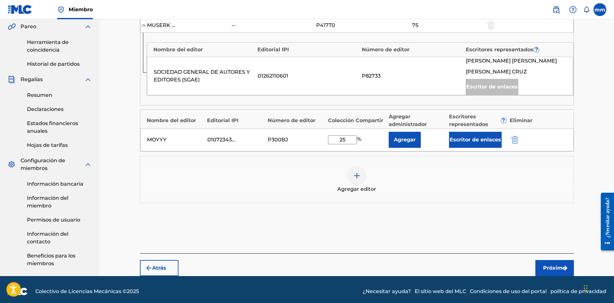
click at [553, 263] on button "Próximo" at bounding box center [554, 268] width 39 height 16
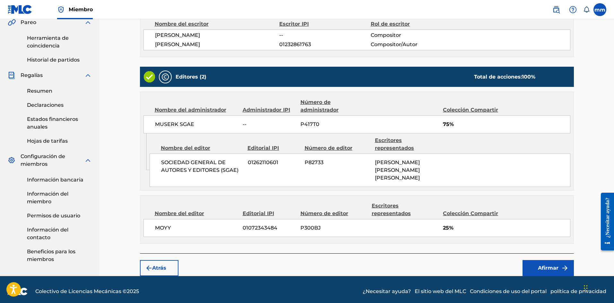
scroll to position [193, 0]
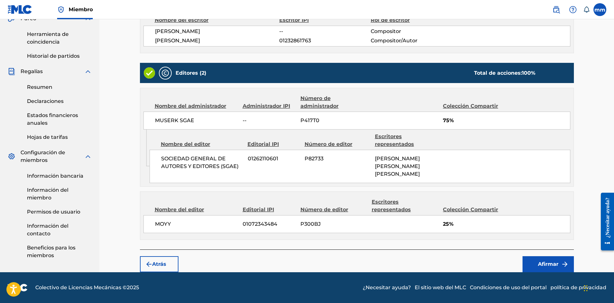
click at [540, 265] on font "Afirmar" at bounding box center [548, 264] width 21 height 6
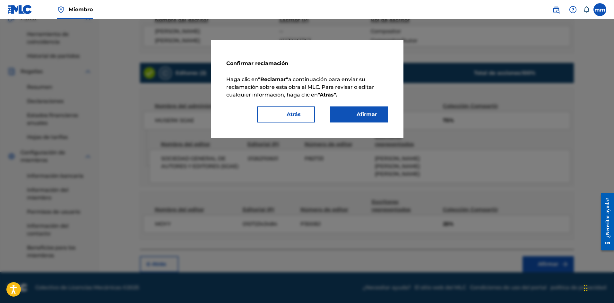
click at [369, 117] on font "Afirmar" at bounding box center [367, 114] width 21 height 6
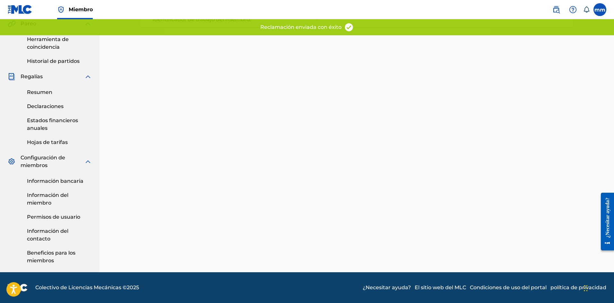
scroll to position [156, 0]
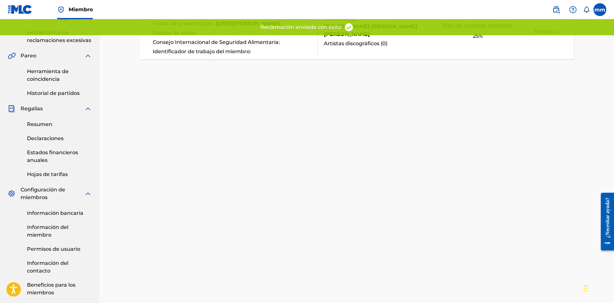
click at [50, 70] on font "Herramienta de coincidencia" at bounding box center [48, 75] width 42 height 14
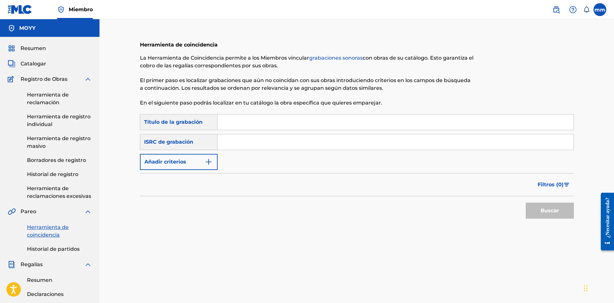
click at [48, 96] on font "Herramienta de reclamación" at bounding box center [48, 99] width 42 height 14
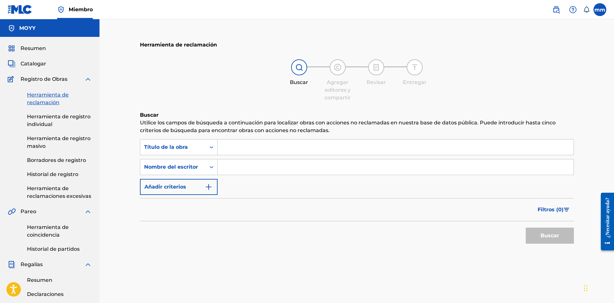
click at [246, 165] on input "Formulario de búsqueda" at bounding box center [396, 167] width 356 height 15
type input "[PERSON_NAME]"
click at [564, 233] on button "Buscar" at bounding box center [550, 236] width 48 height 16
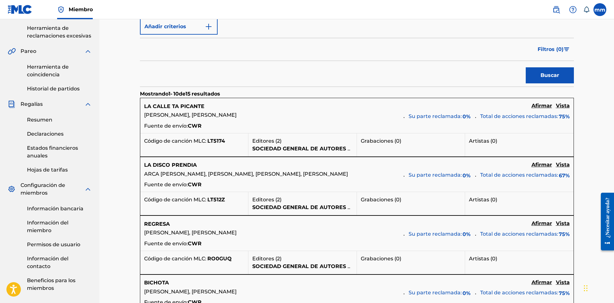
scroll to position [193, 0]
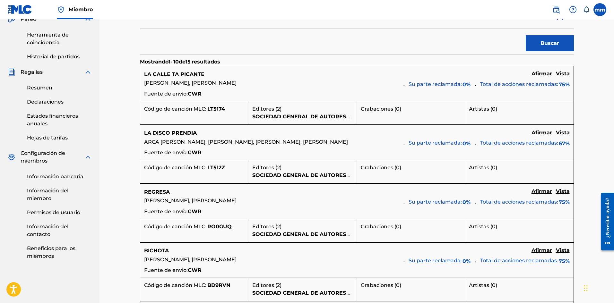
click at [540, 77] on font "Afirmar" at bounding box center [542, 74] width 21 height 6
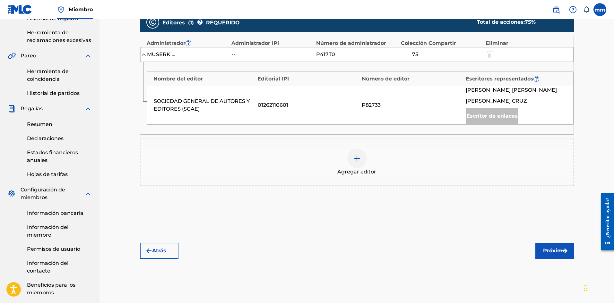
scroll to position [124, 0]
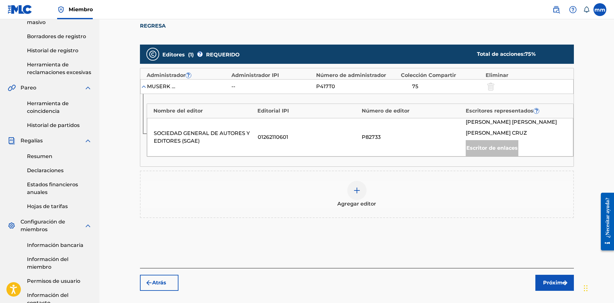
click at [354, 192] on img at bounding box center [357, 191] width 8 height 8
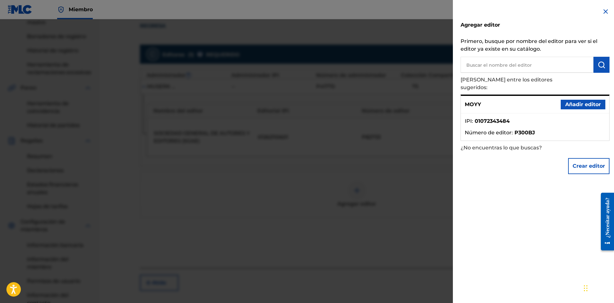
click at [571, 101] on font "Añadir editor" at bounding box center [583, 105] width 36 height 8
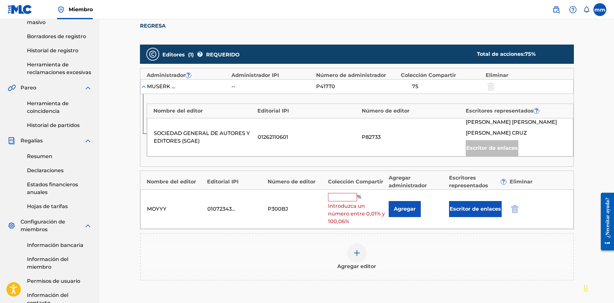
click at [349, 197] on input "text" at bounding box center [342, 197] width 29 height 8
type input "25"
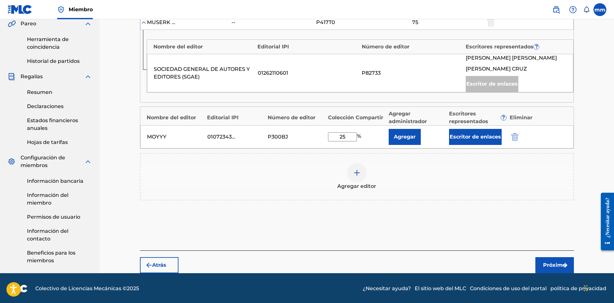
click at [546, 268] on font "Próximo" at bounding box center [554, 265] width 23 height 6
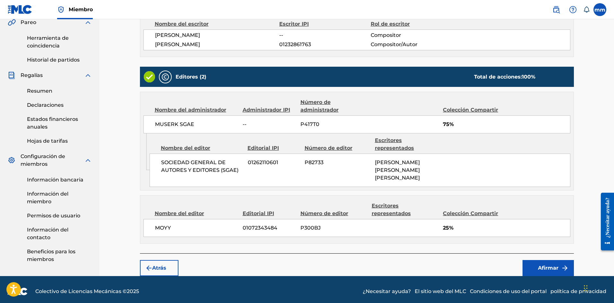
scroll to position [193, 0]
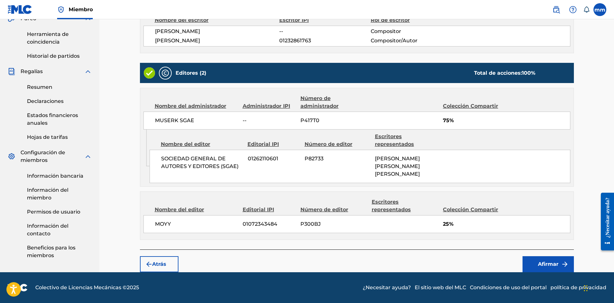
click at [542, 257] on button "Afirmar" at bounding box center [548, 264] width 51 height 16
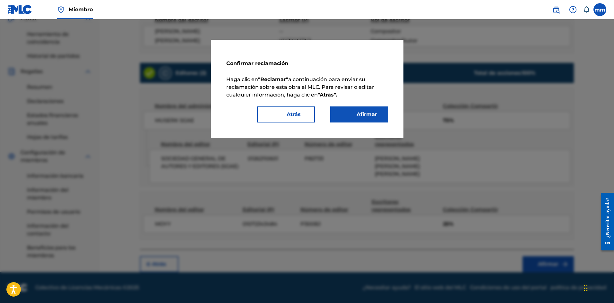
click at [369, 112] on font "Afirmar" at bounding box center [367, 114] width 21 height 6
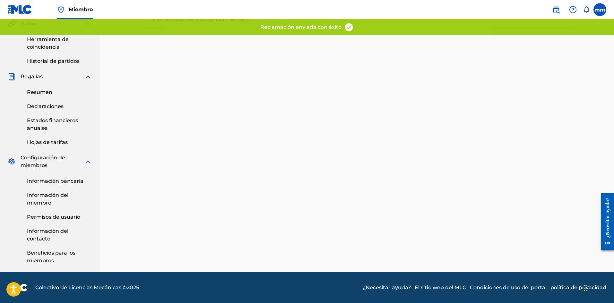
scroll to position [156, 0]
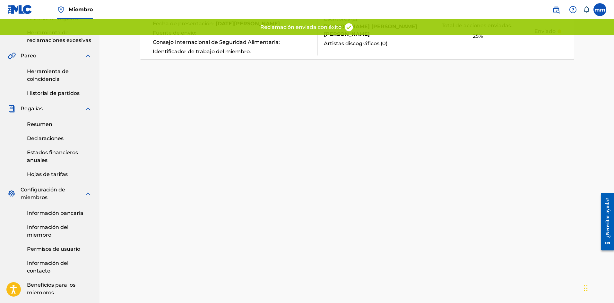
click at [44, 74] on font "Herramienta de coincidencia" at bounding box center [48, 75] width 42 height 14
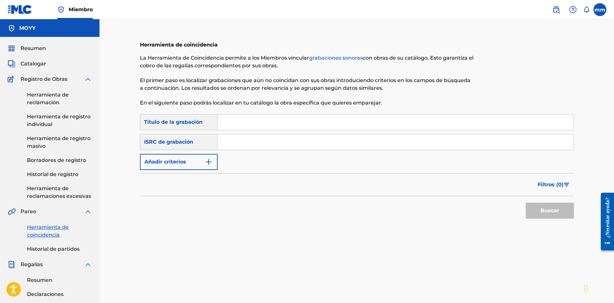
click at [208, 139] on div "ISRC de grabación" at bounding box center [179, 142] width 78 height 16
click at [43, 99] on link "Herramienta de reclamación" at bounding box center [59, 98] width 65 height 15
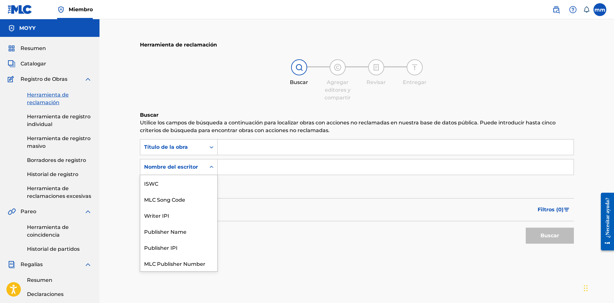
click at [190, 168] on font "Nombre del escritor" at bounding box center [171, 167] width 54 height 6
click at [196, 163] on div "Nombre del escritor" at bounding box center [172, 167] width 65 height 12
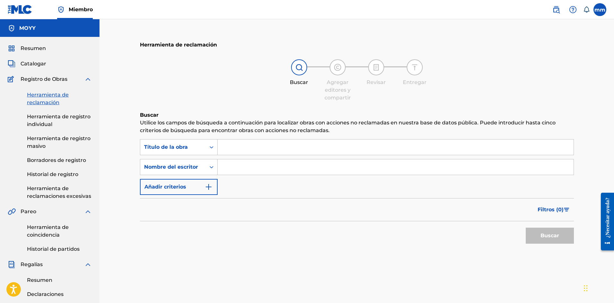
click at [247, 169] on input "Formulario de búsqueda" at bounding box center [396, 167] width 356 height 15
type input "[PERSON_NAME]"
click at [551, 237] on font "Buscar" at bounding box center [550, 236] width 19 height 6
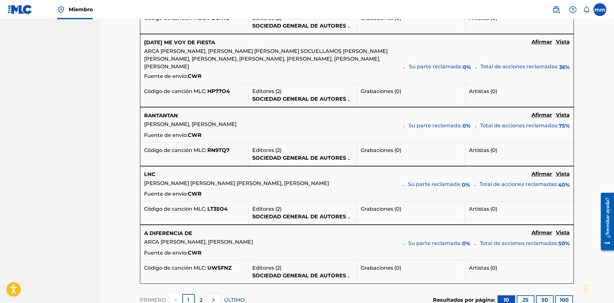
scroll to position [610, 0]
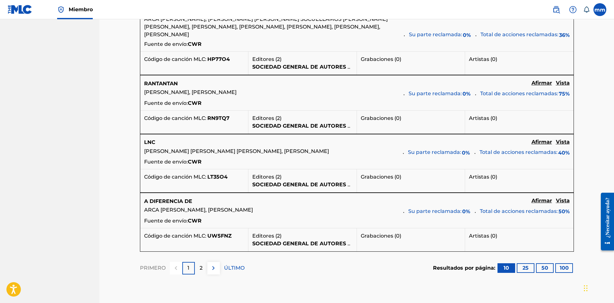
click at [234, 271] on font "ÚLTIMO" at bounding box center [234, 268] width 21 height 6
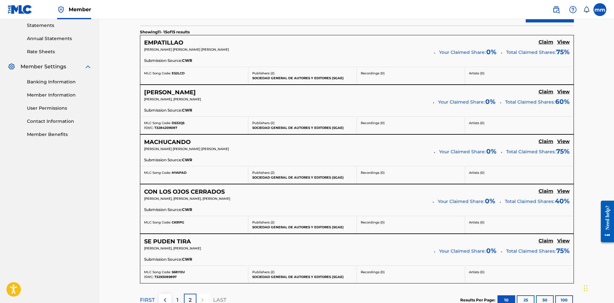
scroll to position [254, 0]
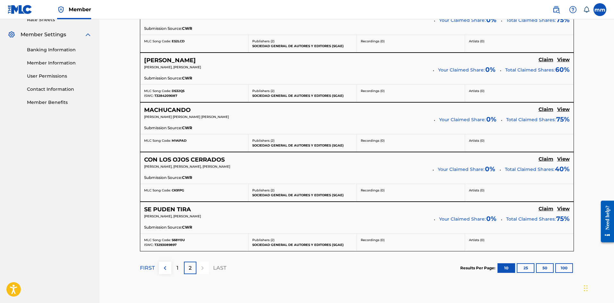
click at [546, 13] on h5 "Claim" at bounding box center [546, 10] width 15 height 6
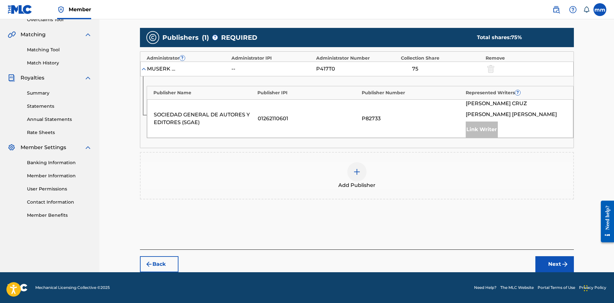
click at [358, 170] on img at bounding box center [357, 172] width 8 height 8
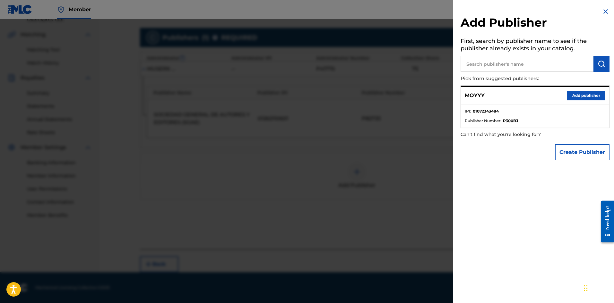
click at [583, 93] on button "Add publisher" at bounding box center [586, 96] width 39 height 10
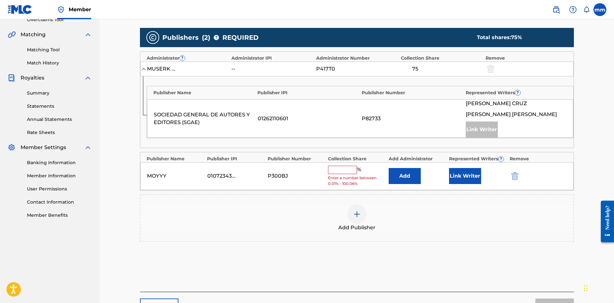
click at [354, 172] on input "text" at bounding box center [342, 170] width 29 height 8
type input "25"
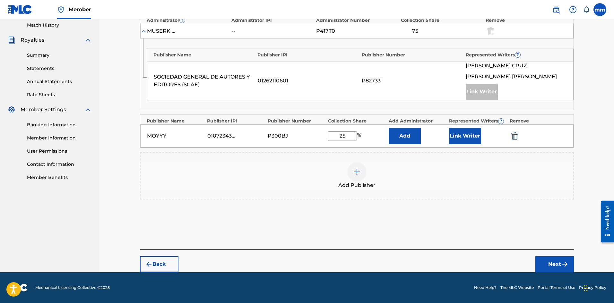
click at [559, 265] on button "Next" at bounding box center [554, 264] width 39 height 16
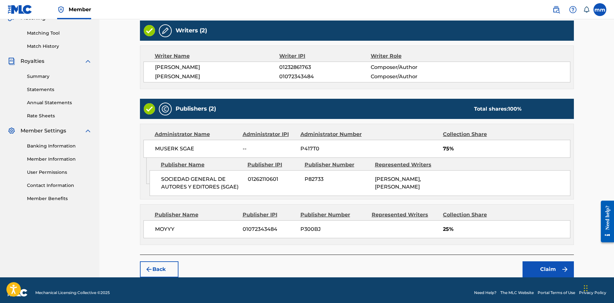
scroll to position [170, 0]
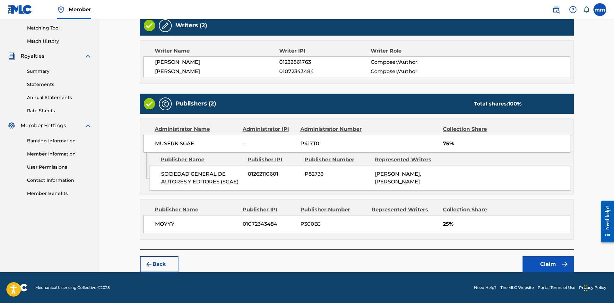
click at [543, 262] on button "Claim" at bounding box center [548, 264] width 51 height 16
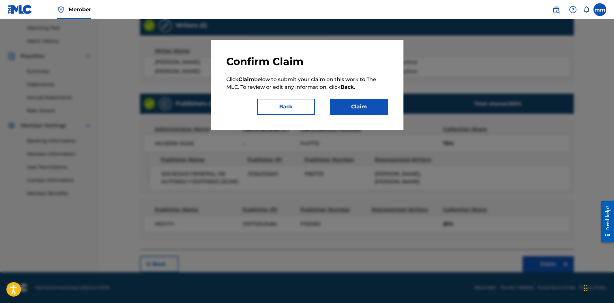
click at [374, 106] on button "Claim" at bounding box center [359, 107] width 58 height 16
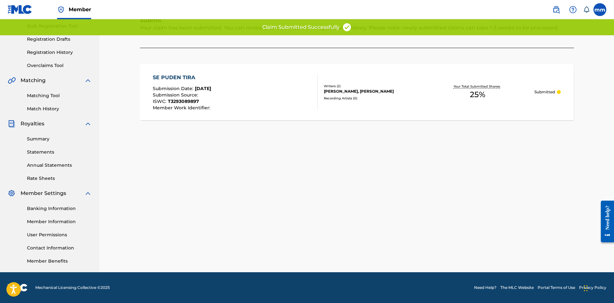
scroll to position [63, 0]
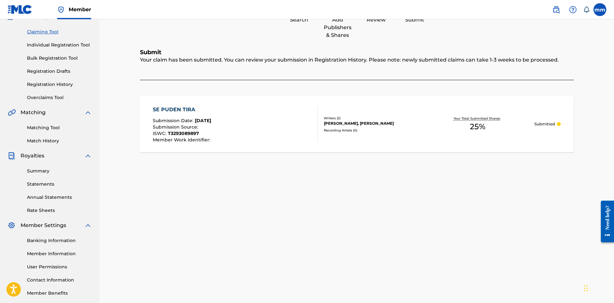
click at [47, 125] on link "Matching Tool" at bounding box center [59, 128] width 65 height 7
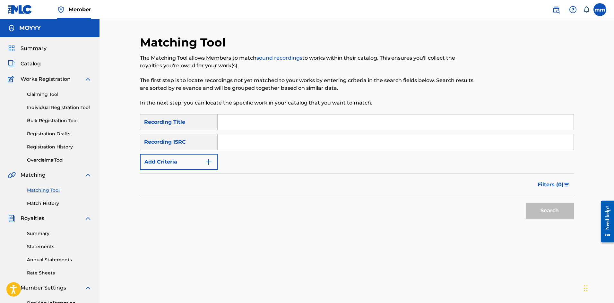
click at [40, 92] on link "Claiming Tool" at bounding box center [59, 94] width 65 height 7
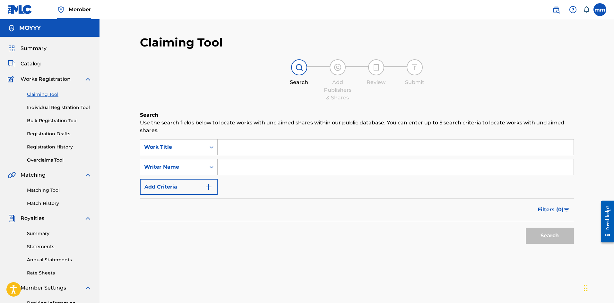
click at [241, 166] on input "Search Form" at bounding box center [396, 167] width 356 height 15
type input "[PERSON_NAME]"
click at [549, 236] on button "Search" at bounding box center [550, 236] width 48 height 16
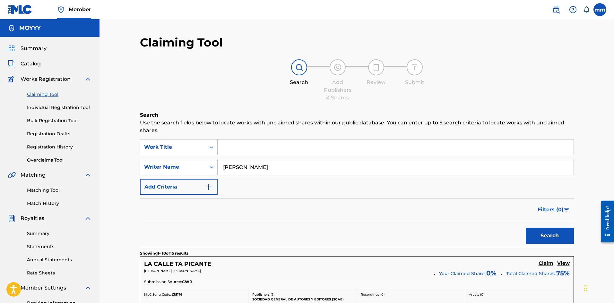
click at [35, 60] on span "Catalog" at bounding box center [31, 64] width 20 height 8
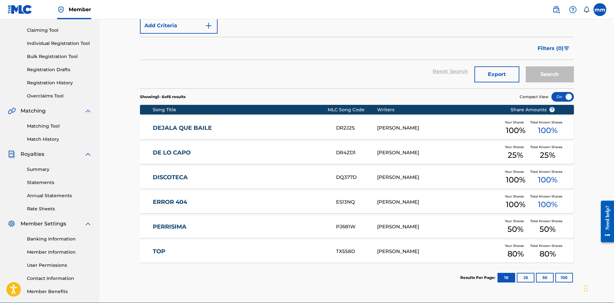
scroll to position [95, 0]
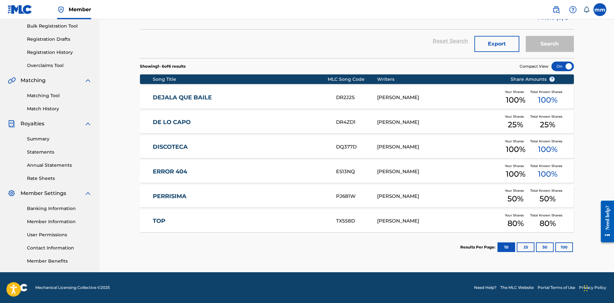
click at [527, 248] on button "25" at bounding box center [526, 248] width 18 height 10
click at [543, 250] on button "50" at bounding box center [545, 248] width 18 height 10
click at [569, 250] on button "100" at bounding box center [564, 248] width 18 height 10
click at [46, 139] on link "Summary" at bounding box center [59, 139] width 65 height 7
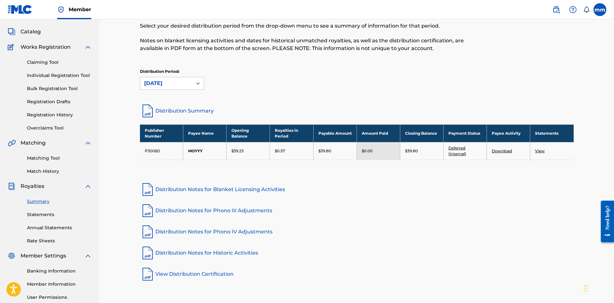
scroll to position [64, 0]
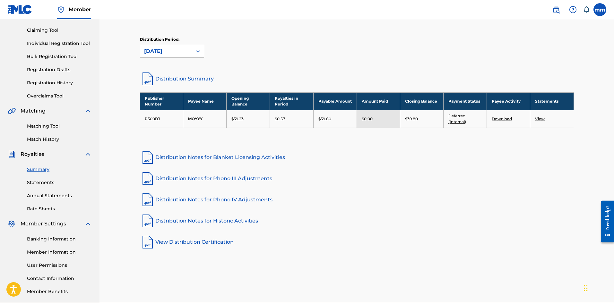
click at [169, 156] on link "Distribution Notes for Blanket Licensing Activities" at bounding box center [357, 157] width 434 height 15
click at [257, 157] on link "Distribution Notes for Blanket Licensing Activities" at bounding box center [357, 157] width 434 height 15
click at [263, 178] on link "Distribution Notes for Phono III Adjustments" at bounding box center [357, 178] width 434 height 15
click at [256, 199] on link "Distribution Notes for Phono IV Adjustments" at bounding box center [357, 199] width 434 height 15
click at [239, 221] on link "Distribution Notes for Historic Activities" at bounding box center [357, 220] width 434 height 15
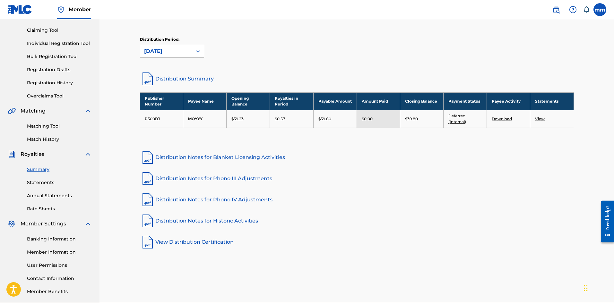
click at [222, 240] on link "View Distribution Certification" at bounding box center [357, 242] width 434 height 15
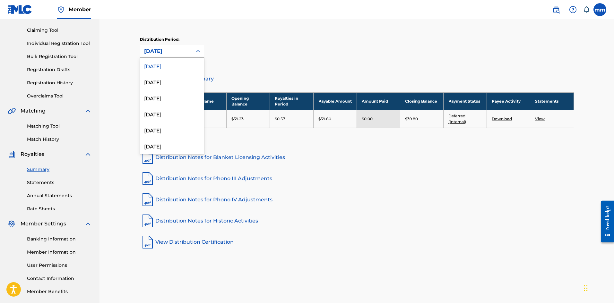
click at [183, 50] on div "[DATE]" at bounding box center [166, 52] width 44 height 8
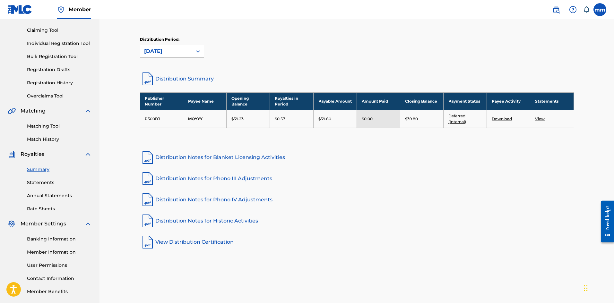
click at [331, 111] on td "$39.80" at bounding box center [334, 119] width 43 height 18
drag, startPoint x: 331, startPoint y: 119, endPoint x: 329, endPoint y: 114, distance: 5.7
click at [331, 119] on div "$39.80" at bounding box center [334, 119] width 33 height 6
click at [326, 100] on th "Payable Amount" at bounding box center [334, 101] width 43 height 18
click at [327, 103] on th "Payable Amount" at bounding box center [334, 101] width 43 height 18
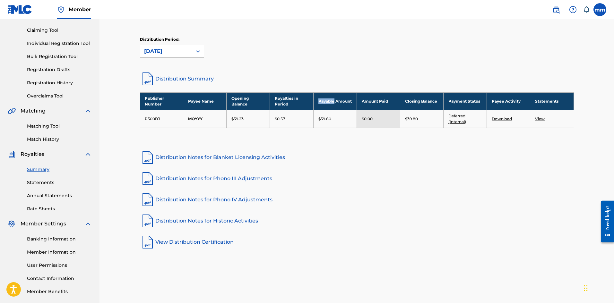
click at [328, 104] on th "Payable Amount" at bounding box center [334, 101] width 43 height 18
click at [148, 117] on td "P300BJ" at bounding box center [161, 119] width 43 height 18
click at [178, 75] on link "Distribution Summary" at bounding box center [357, 78] width 434 height 15
click at [19, 9] on img at bounding box center [20, 9] width 25 height 9
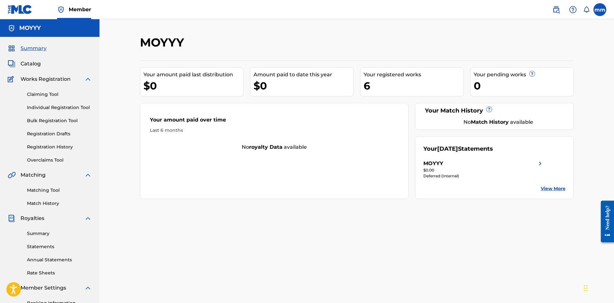
click at [535, 172] on div "$0.00" at bounding box center [483, 171] width 121 height 6
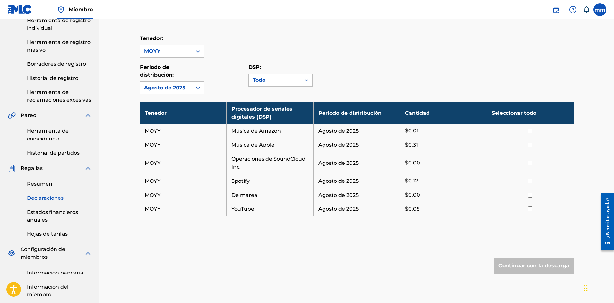
scroll to position [64, 0]
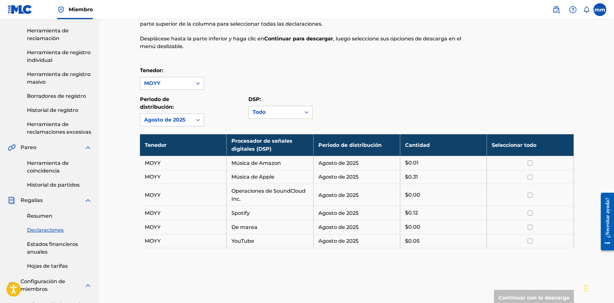
click at [46, 30] on font "Herramienta de reclamación" at bounding box center [48, 35] width 42 height 14
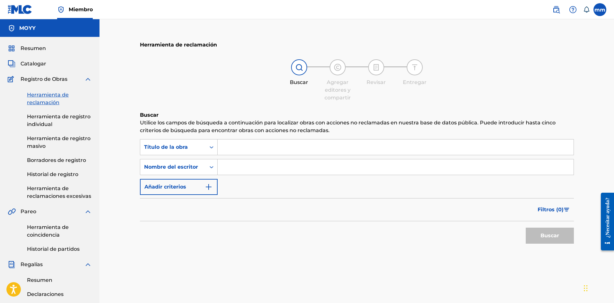
click at [29, 29] on font "MOYY" at bounding box center [27, 28] width 16 height 6
click at [22, 13] on img at bounding box center [20, 9] width 25 height 9
